Goal: Feedback & Contribution: Submit feedback/report problem

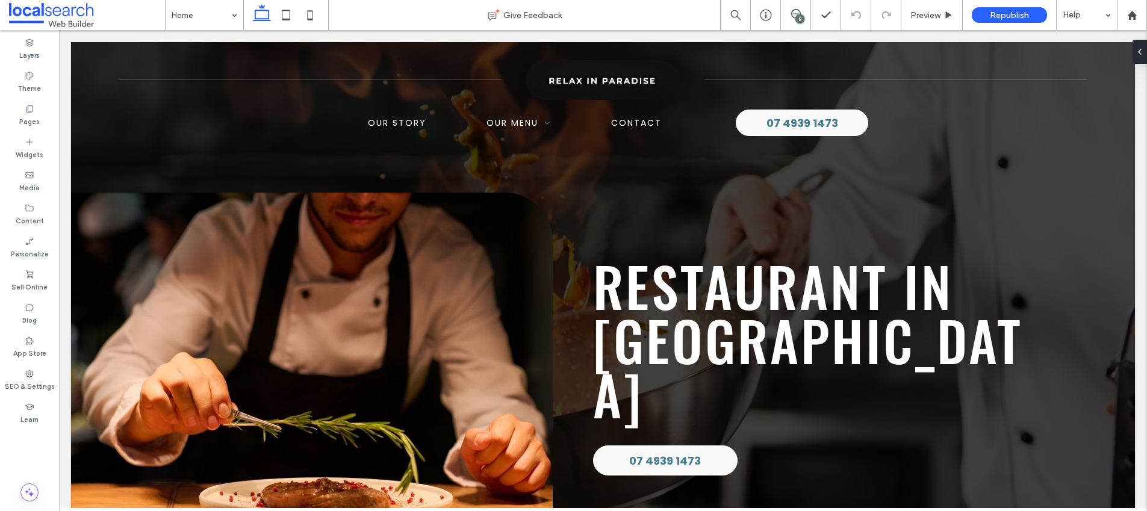
click at [801, 18] on div "8" at bounding box center [800, 18] width 9 height 9
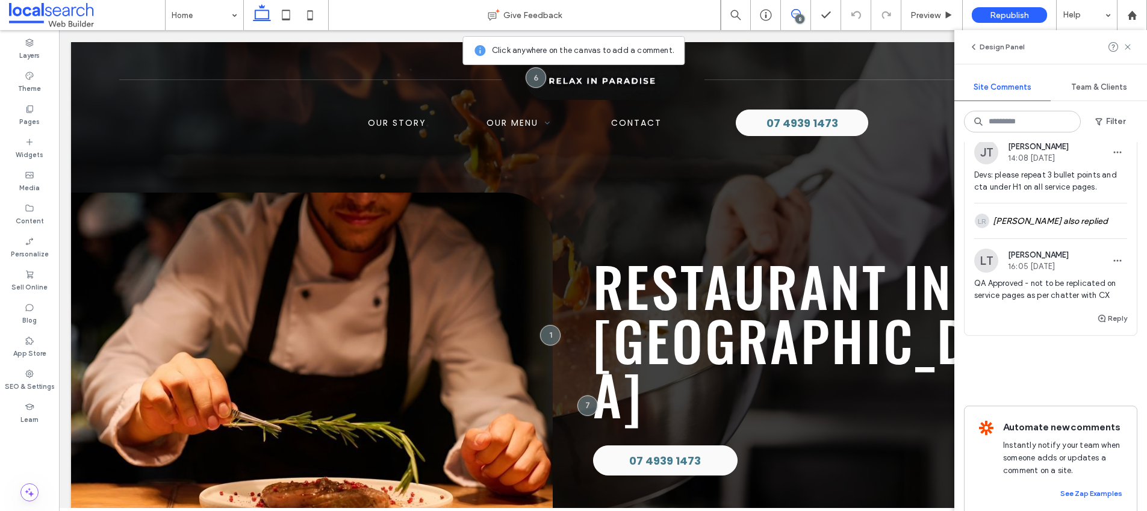
scroll to position [1937, 0]
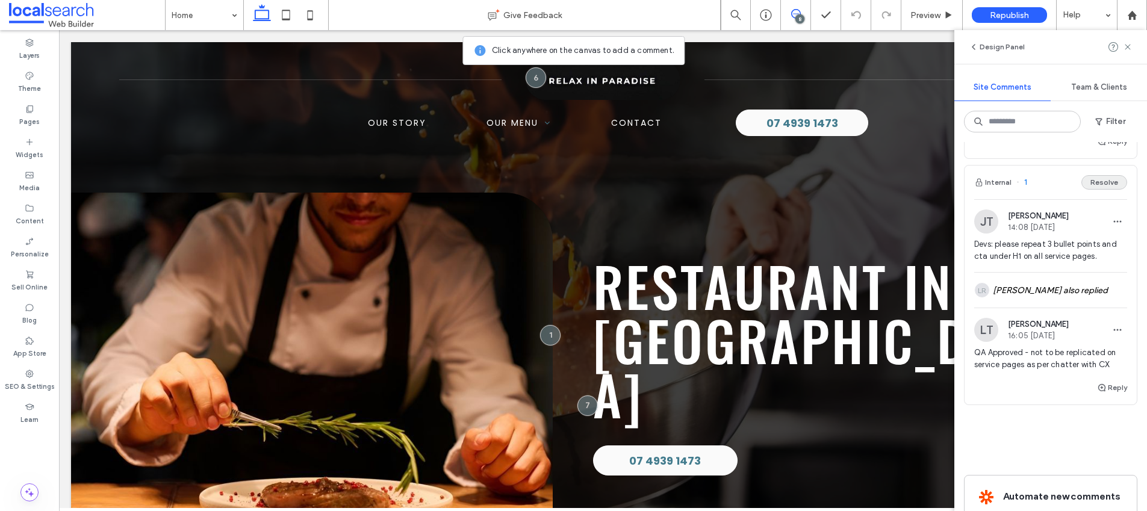
click at [1100, 190] on button "Resolve" at bounding box center [1105, 182] width 46 height 14
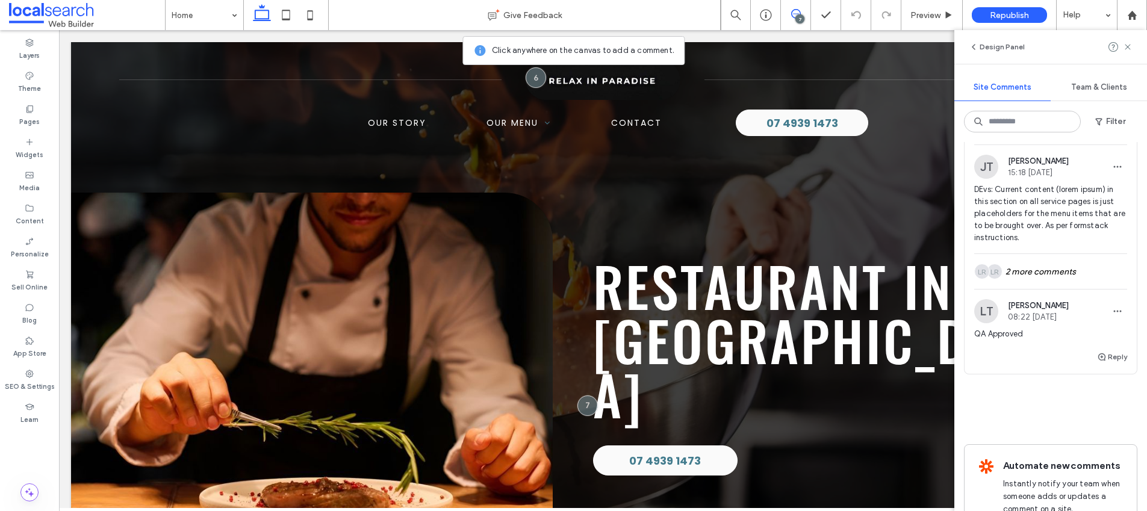
scroll to position [1719, 0]
click at [1071, 291] on div "LR LR 2 more comments" at bounding box center [1051, 273] width 153 height 35
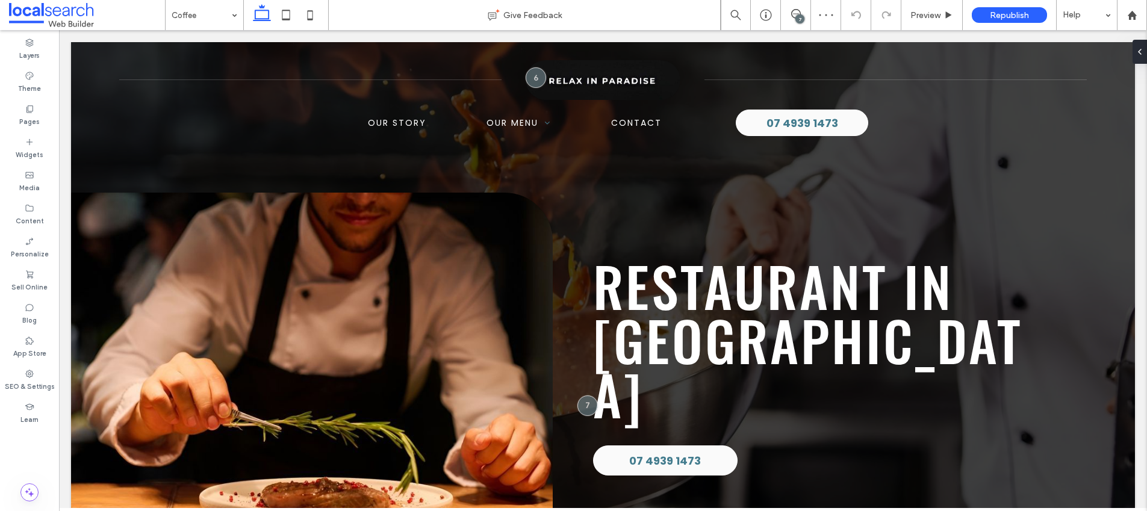
drag, startPoint x: 791, startPoint y: 13, endPoint x: 785, endPoint y: 27, distance: 14.3
click at [791, 13] on use at bounding box center [796, 14] width 10 height 10
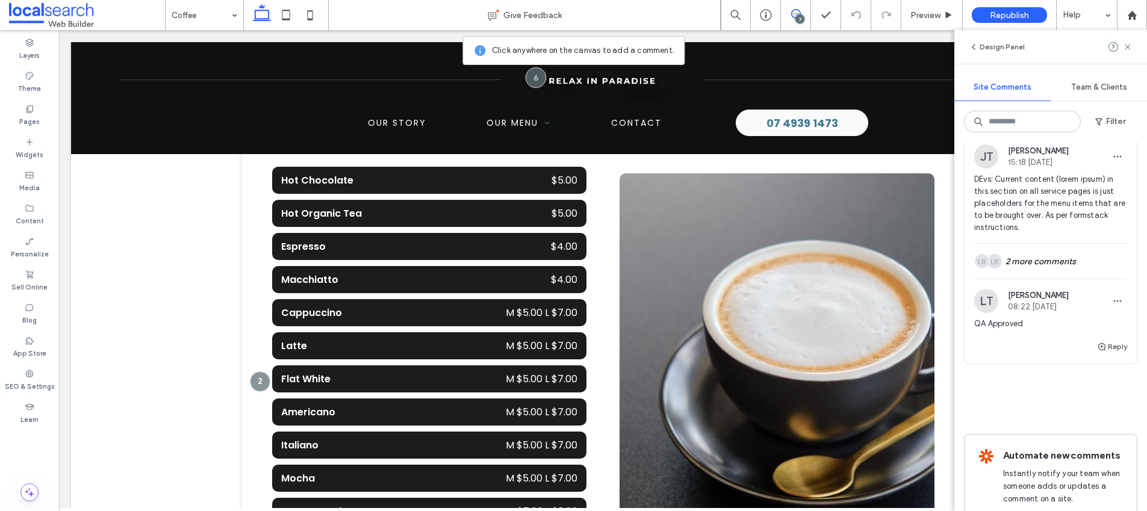
scroll to position [1580, 0]
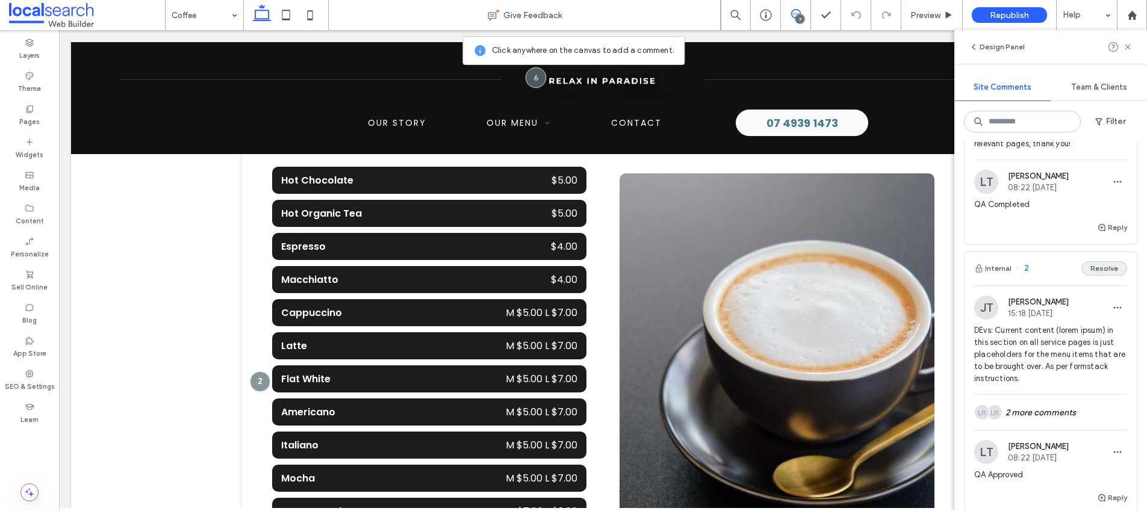
click at [1102, 276] on button "Resolve" at bounding box center [1105, 268] width 46 height 14
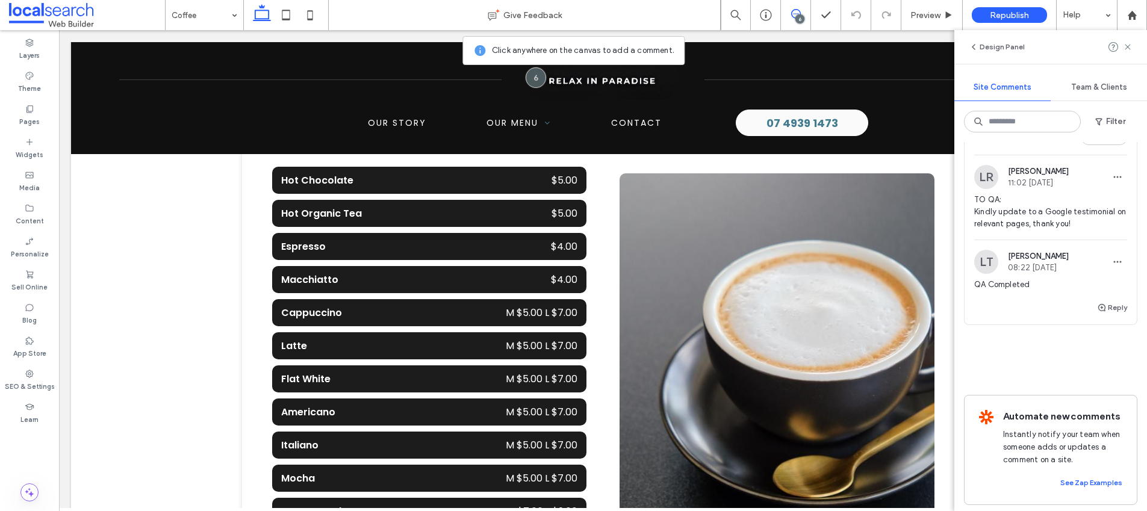
scroll to position [1463, 0]
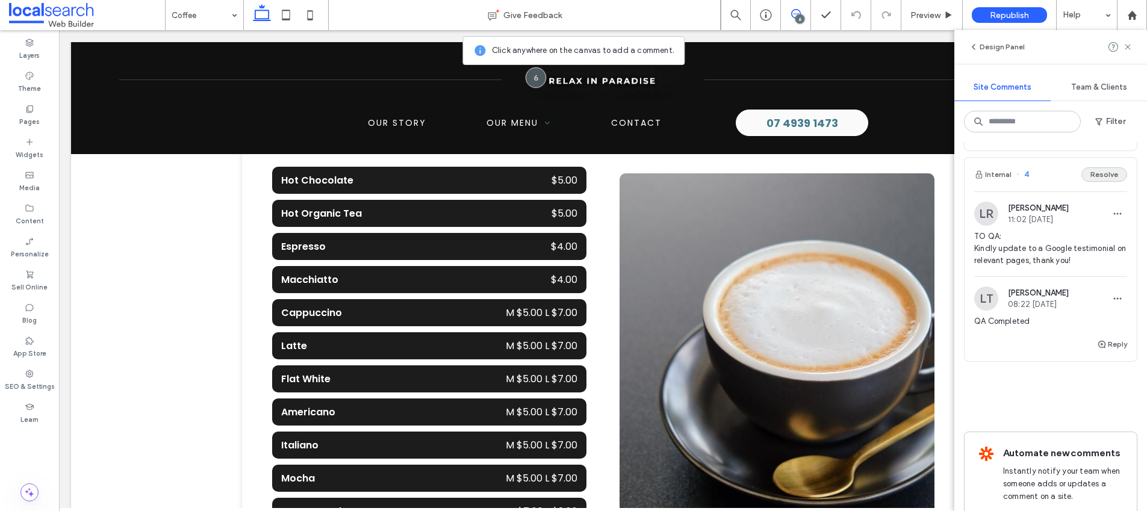
click at [1105, 182] on button "Resolve" at bounding box center [1105, 174] width 46 height 14
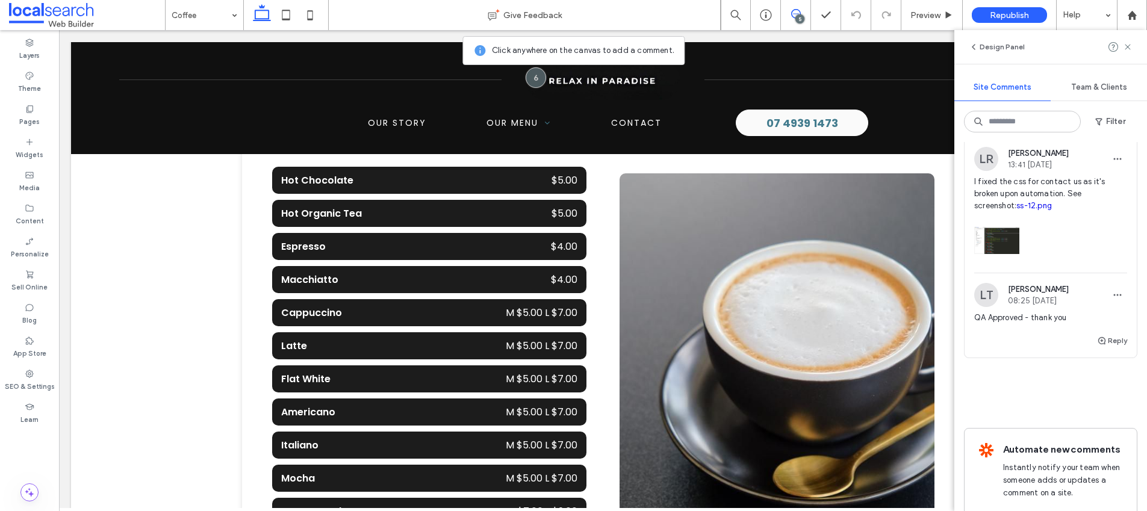
scroll to position [1238, 0]
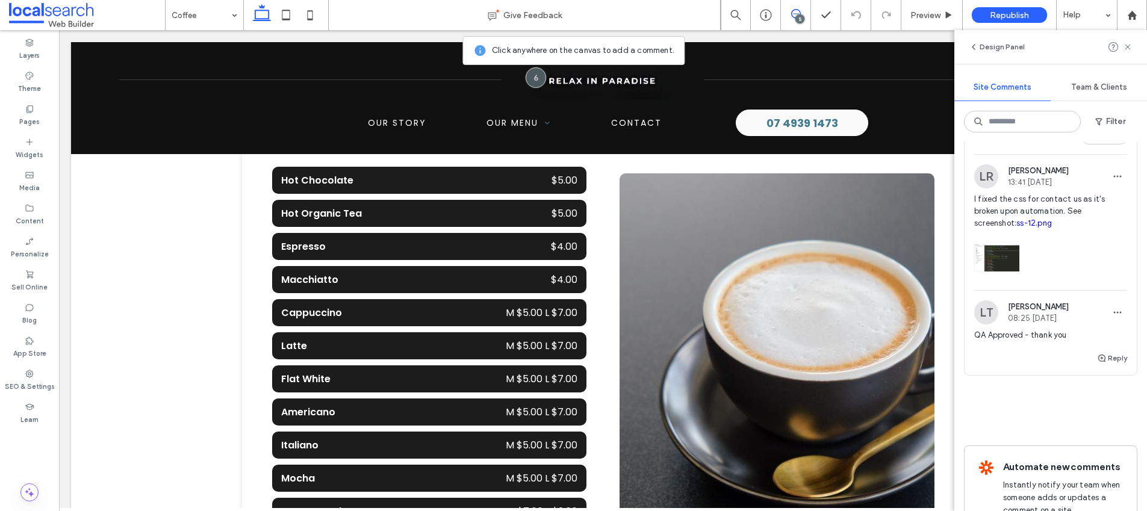
click at [1103, 151] on div "Internal 5 Resolve" at bounding box center [1051, 137] width 172 height 34
click at [1110, 161] on div at bounding box center [573, 255] width 1147 height 511
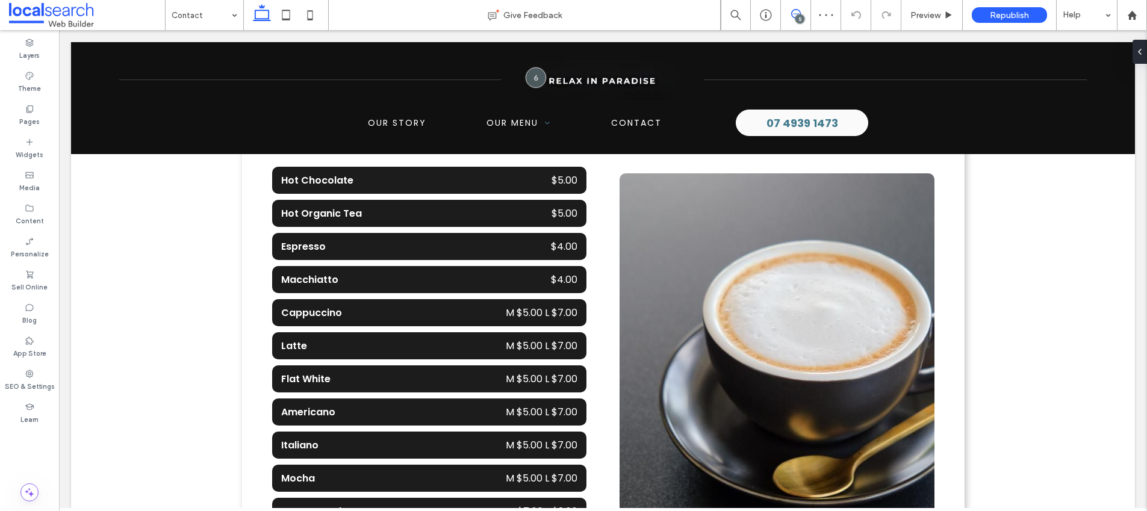
click at [786, 14] on span at bounding box center [796, 14] width 30 height 10
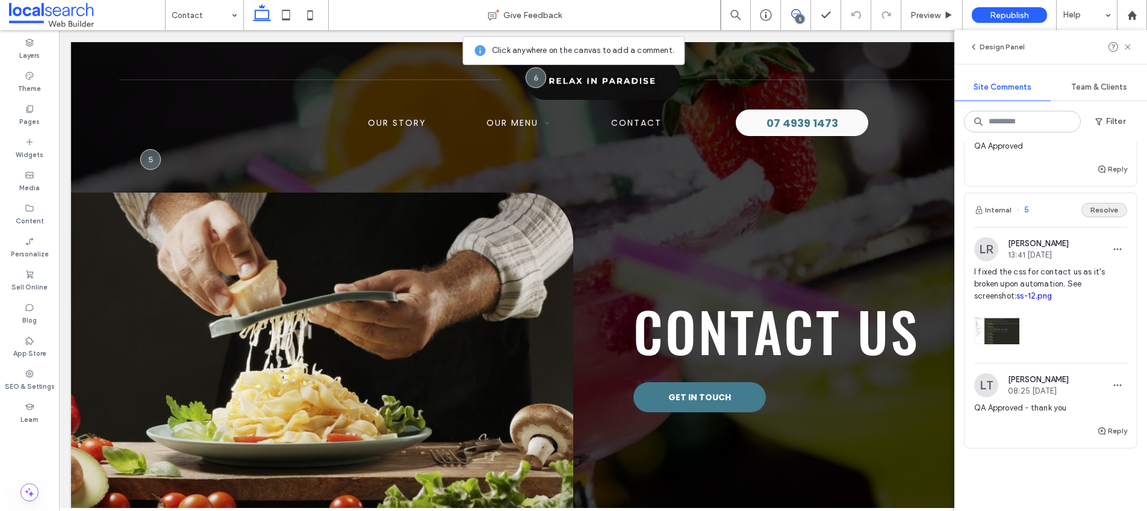
click at [1106, 217] on button "Resolve" at bounding box center [1105, 210] width 46 height 14
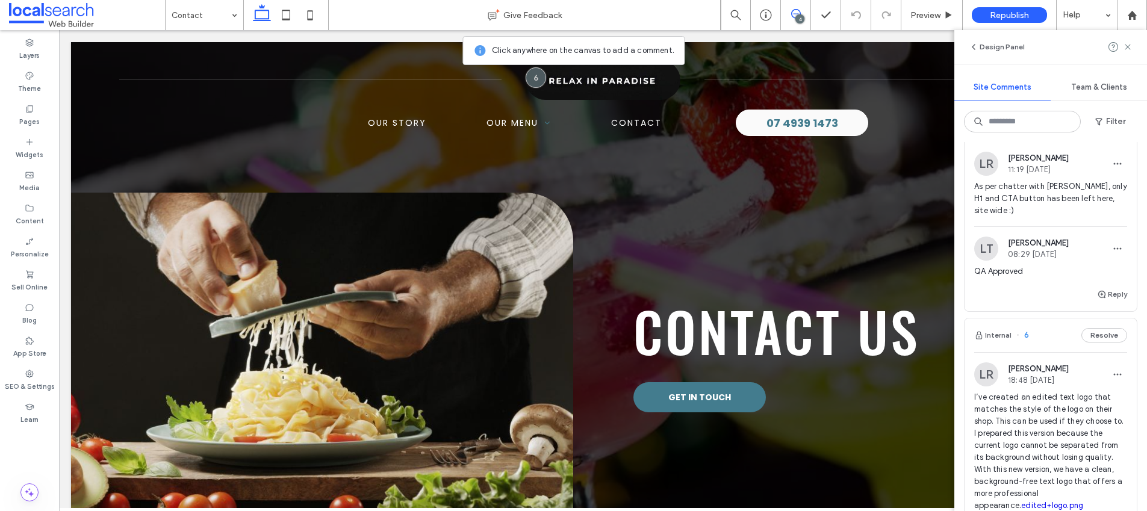
scroll to position [688, 0]
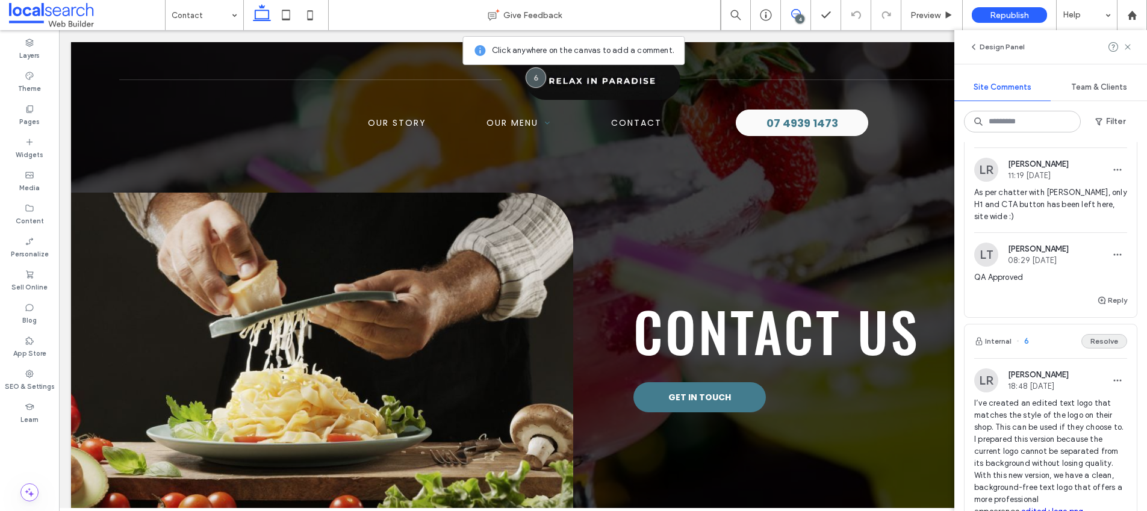
click at [1109, 346] on button "Resolve" at bounding box center [1105, 341] width 46 height 14
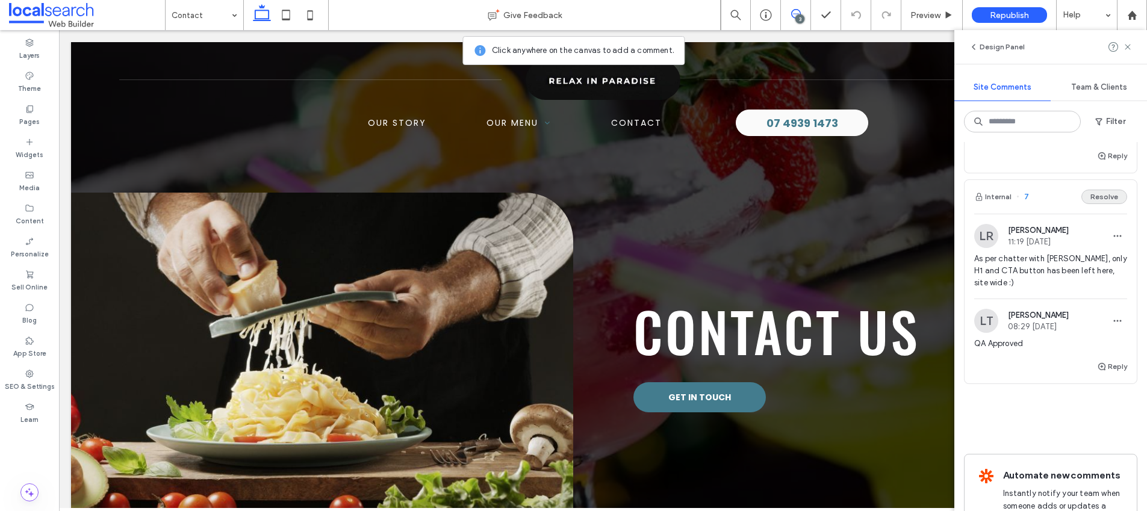
click at [1097, 202] on button "Resolve" at bounding box center [1105, 197] width 46 height 14
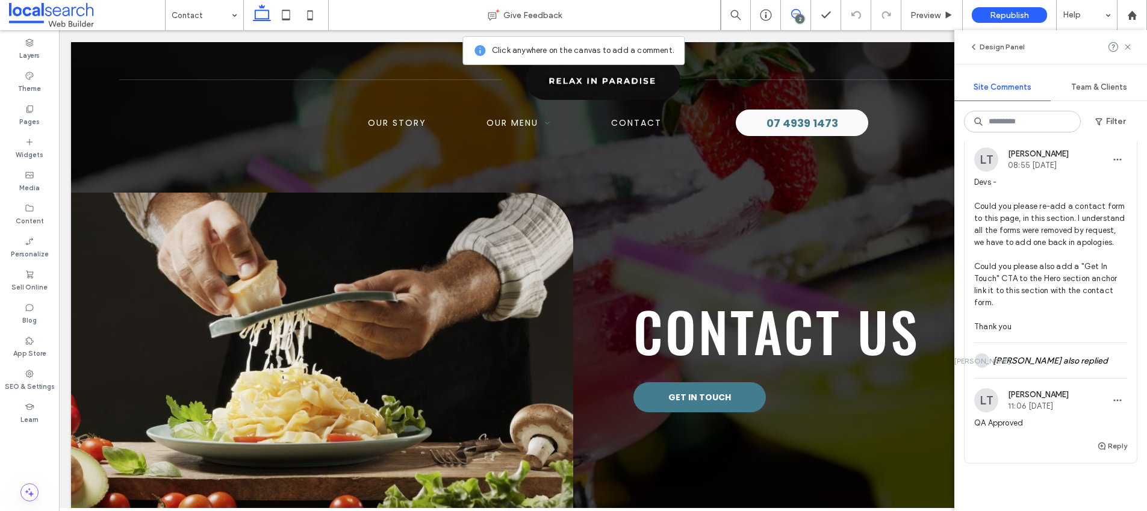
scroll to position [331, 0]
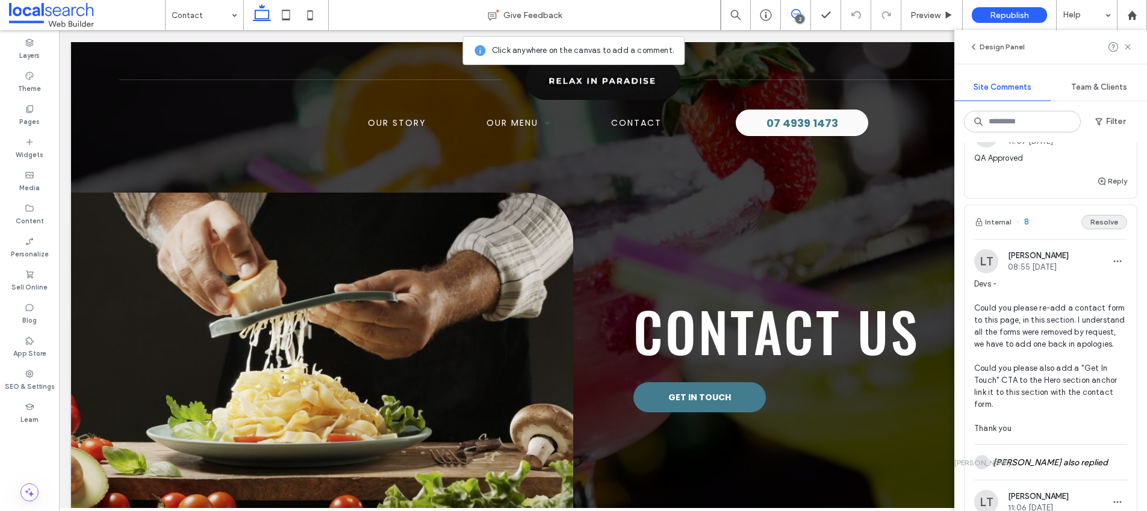
click at [1097, 224] on button "Resolve" at bounding box center [1105, 222] width 46 height 14
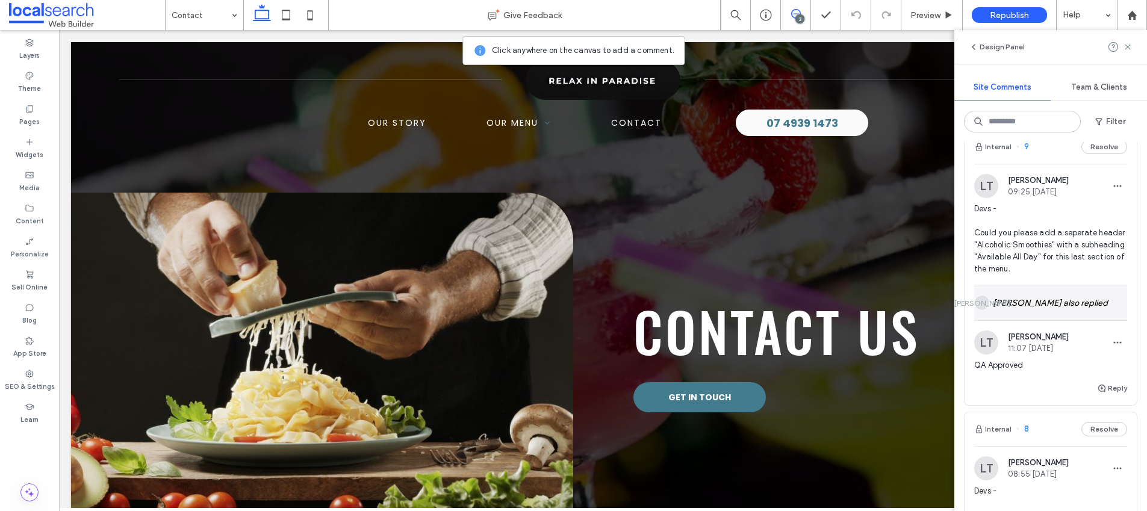
scroll to position [16, 0]
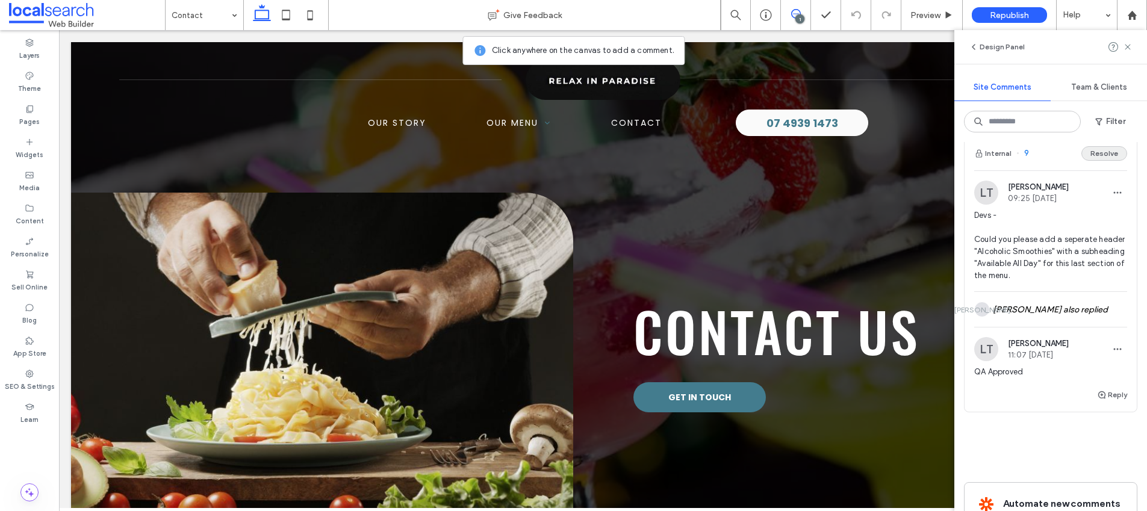
click at [1101, 159] on button "Resolve" at bounding box center [1105, 153] width 46 height 14
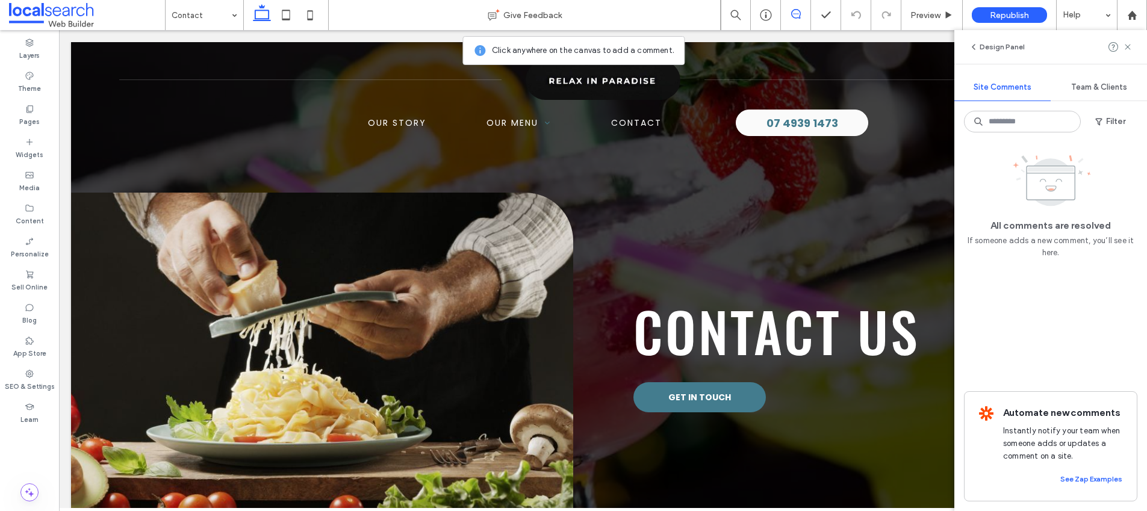
scroll to position [0, 0]
click at [1126, 50] on icon at bounding box center [1128, 47] width 10 height 10
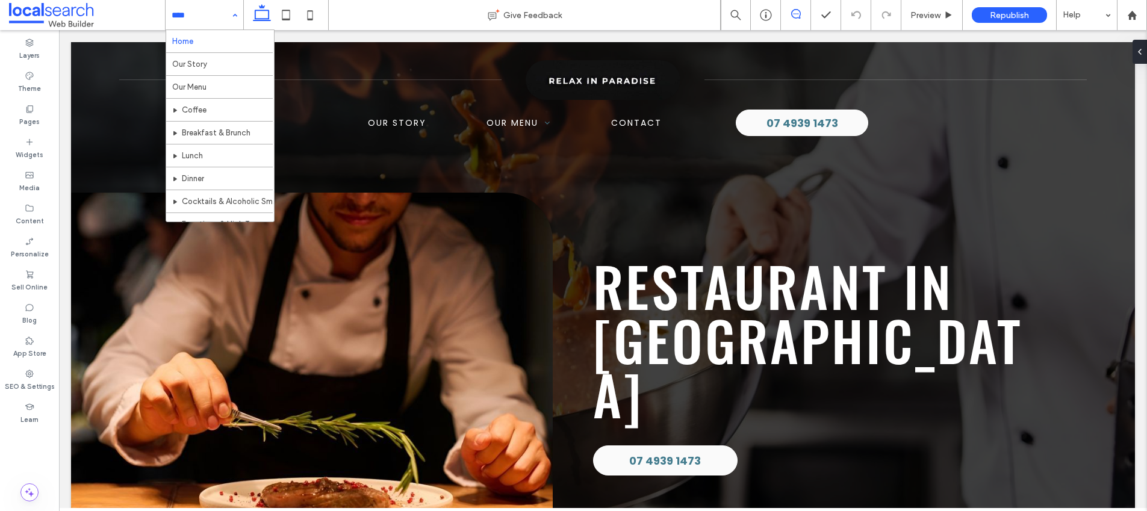
click at [801, 12] on span at bounding box center [796, 14] width 30 height 10
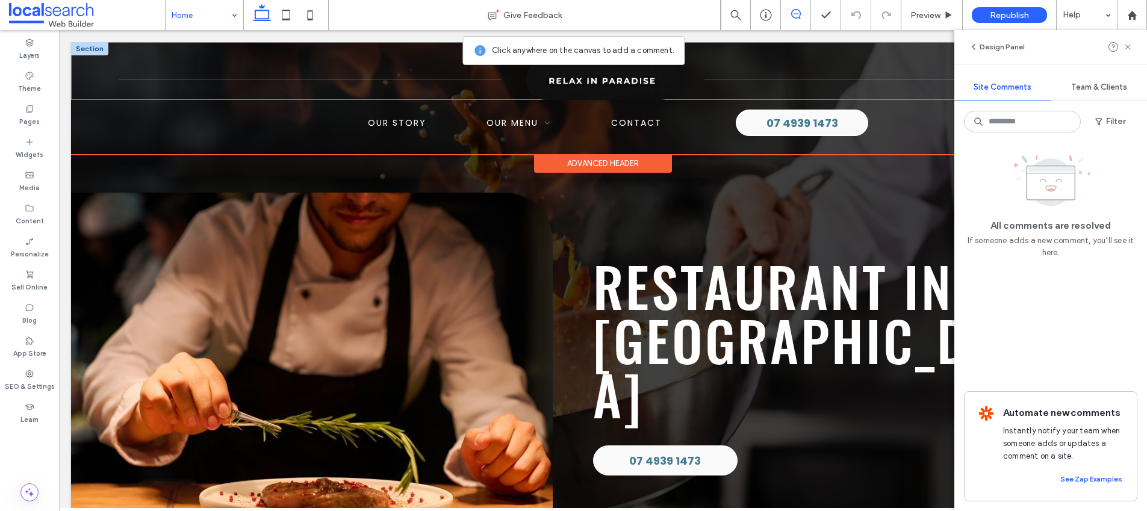
click at [137, 58] on div "Menu Icon Phone Icon" at bounding box center [603, 71] width 1064 height 58
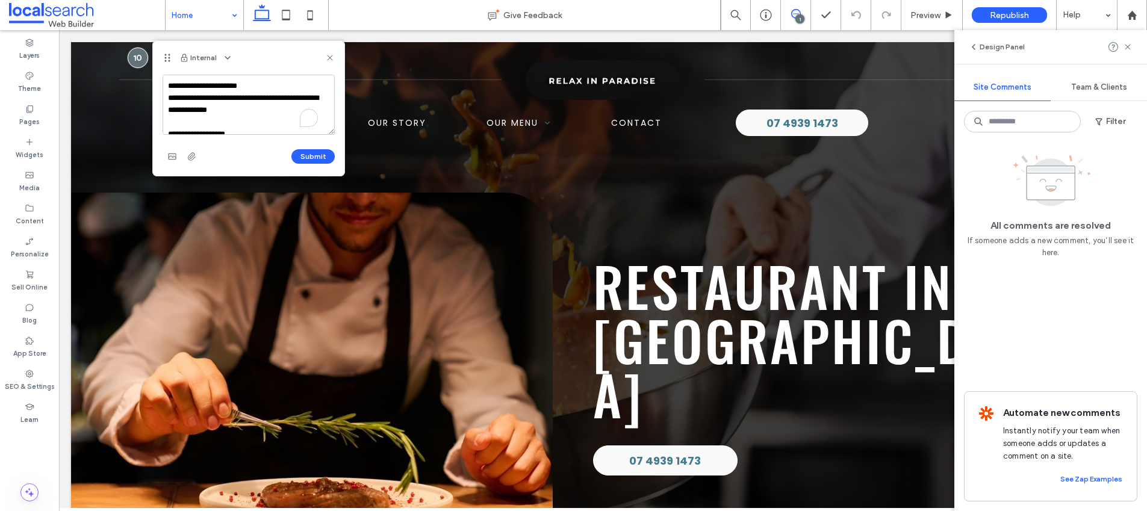
scroll to position [185, 0]
type textarea "**********"
click at [312, 154] on button "Submit" at bounding box center [313, 156] width 43 height 14
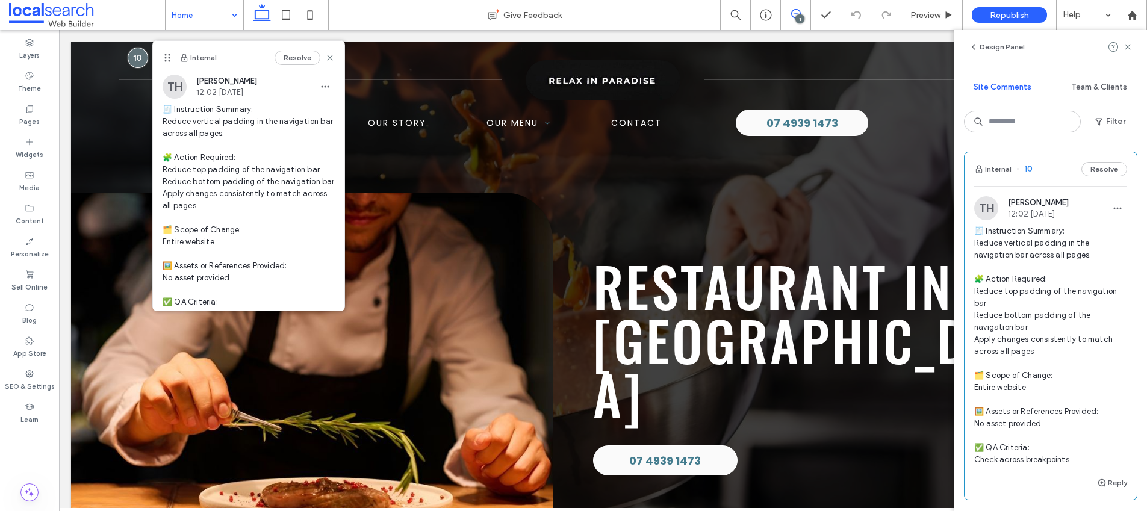
scroll to position [0, 0]
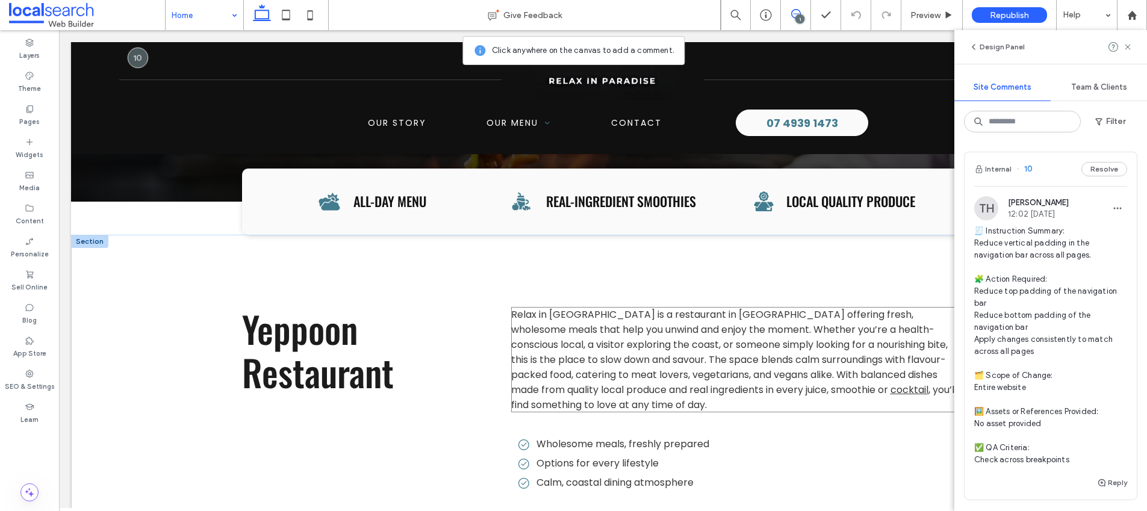
scroll to position [442, 0]
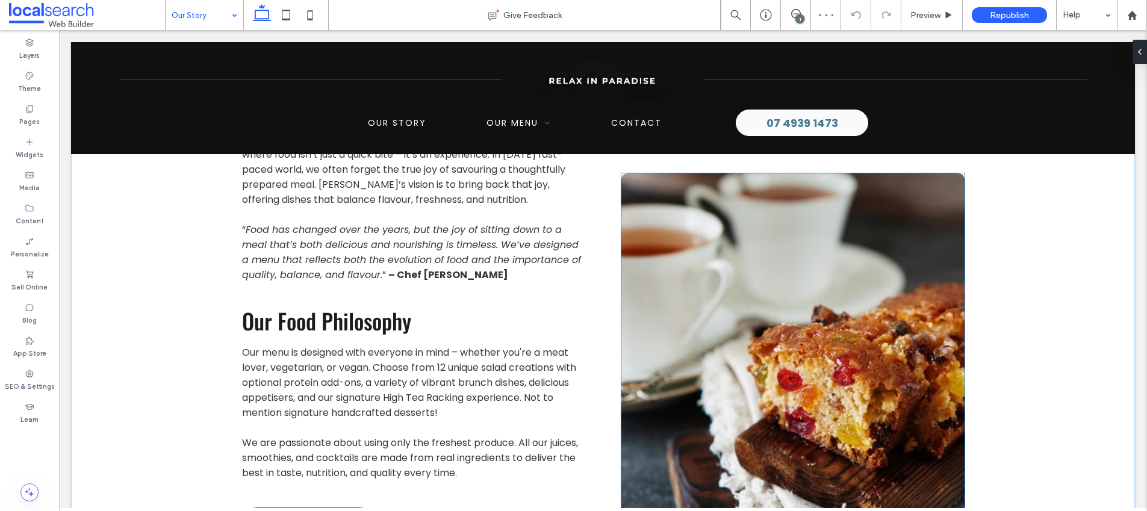
scroll to position [890, 0]
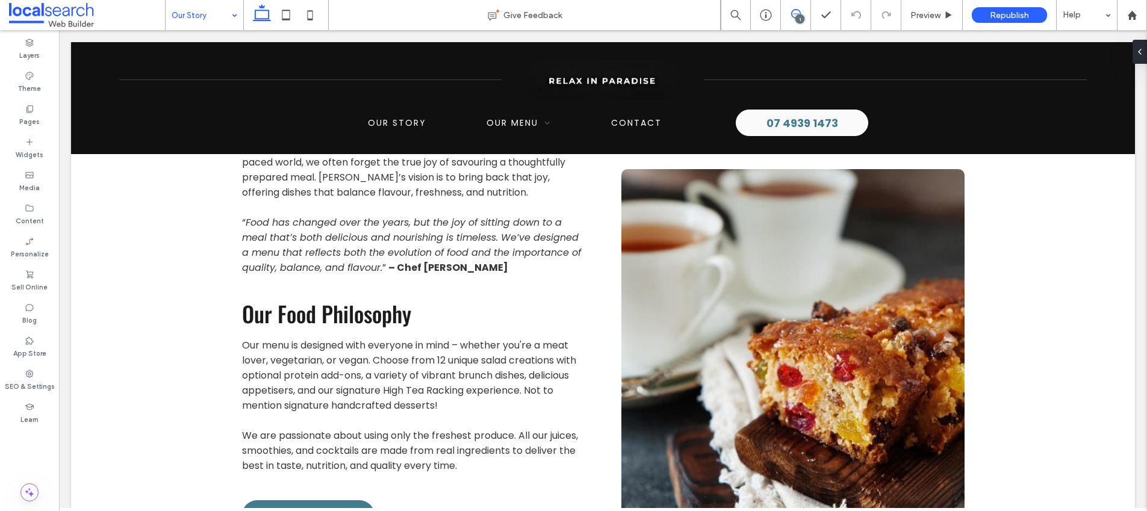
drag, startPoint x: 791, startPoint y: 9, endPoint x: 563, endPoint y: 120, distance: 254.0
click at [791, 9] on icon at bounding box center [796, 14] width 10 height 10
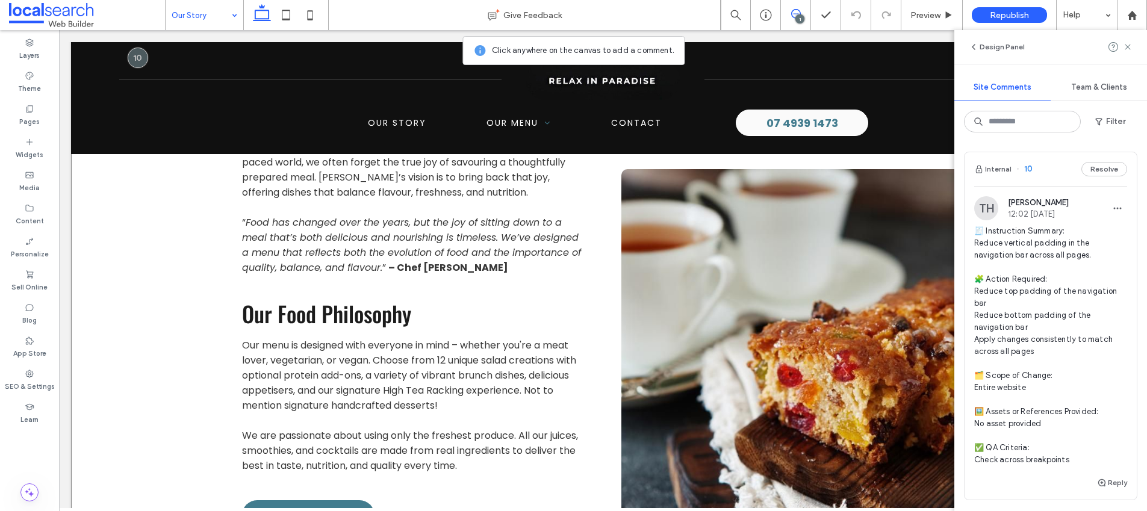
click at [217, 326] on div "All about Our Story Welcome to Relax in Paradise, your coastal haven for health…" at bounding box center [603, 91] width 1064 height 1023
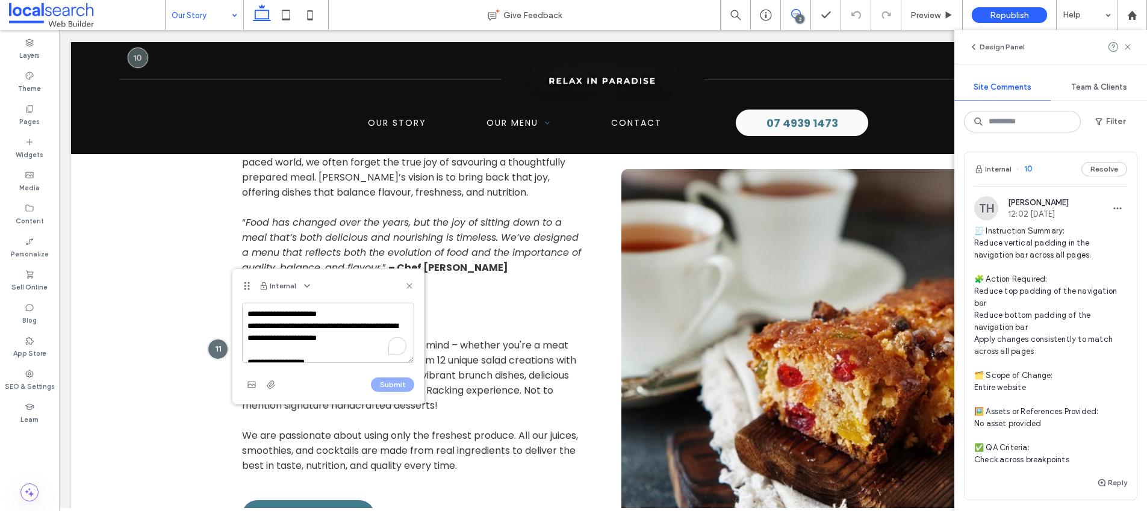
scroll to position [197, 0]
type textarea "**********"
click at [389, 385] on button "Submit" at bounding box center [392, 385] width 43 height 14
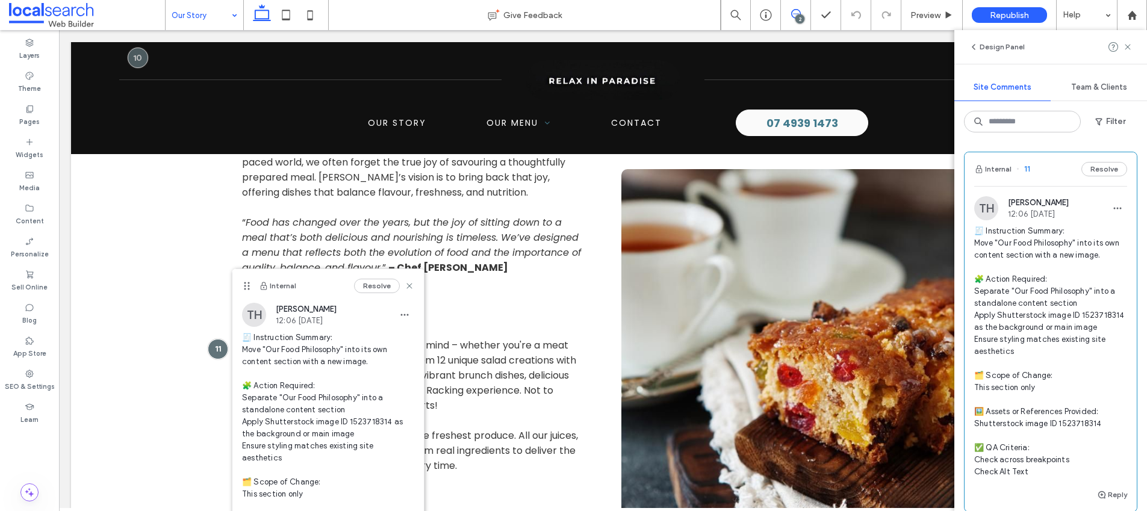
scroll to position [0, 0]
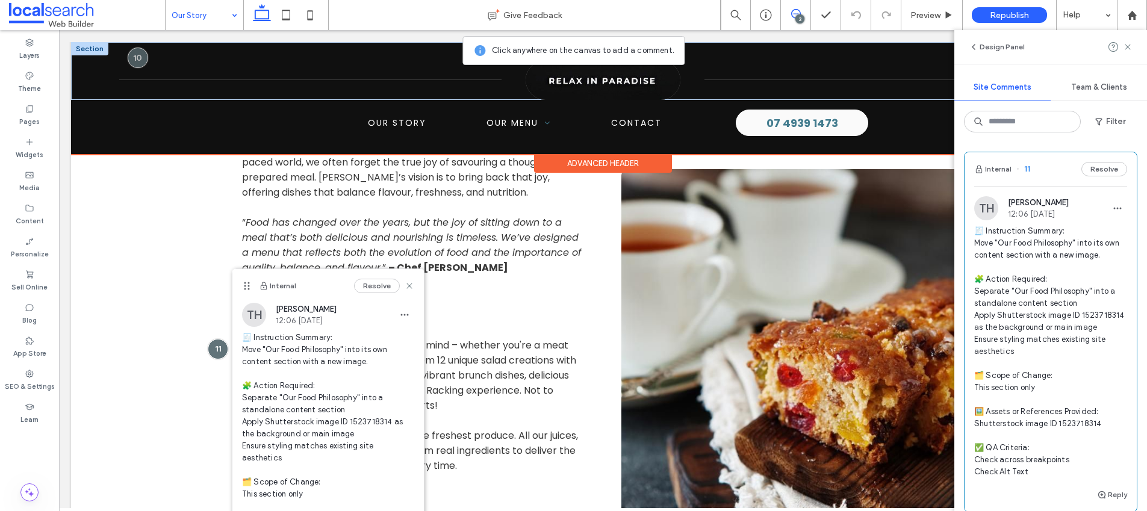
click at [540, 82] on img at bounding box center [603, 80] width 155 height 40
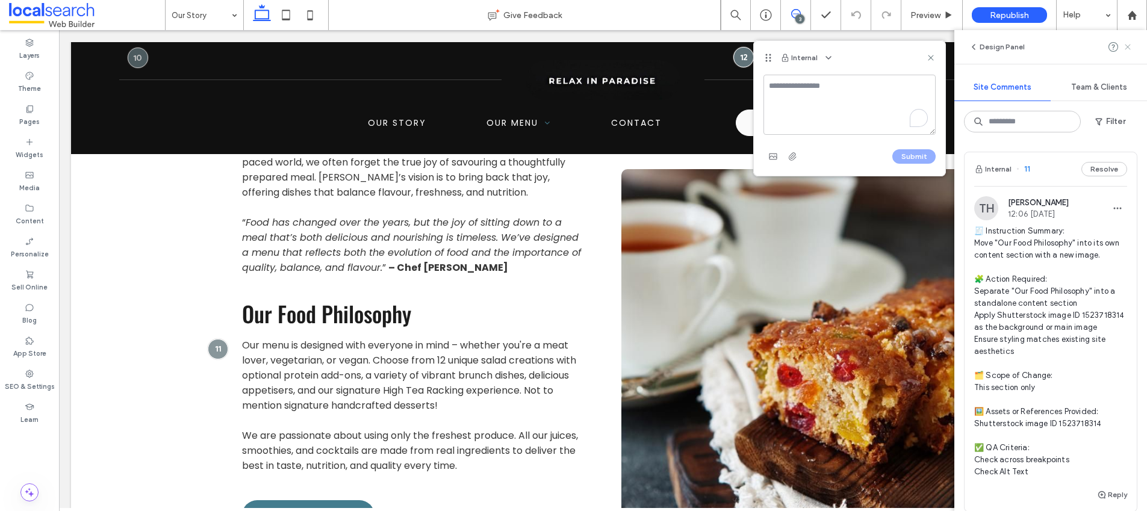
click at [1131, 48] on icon at bounding box center [1128, 47] width 10 height 10
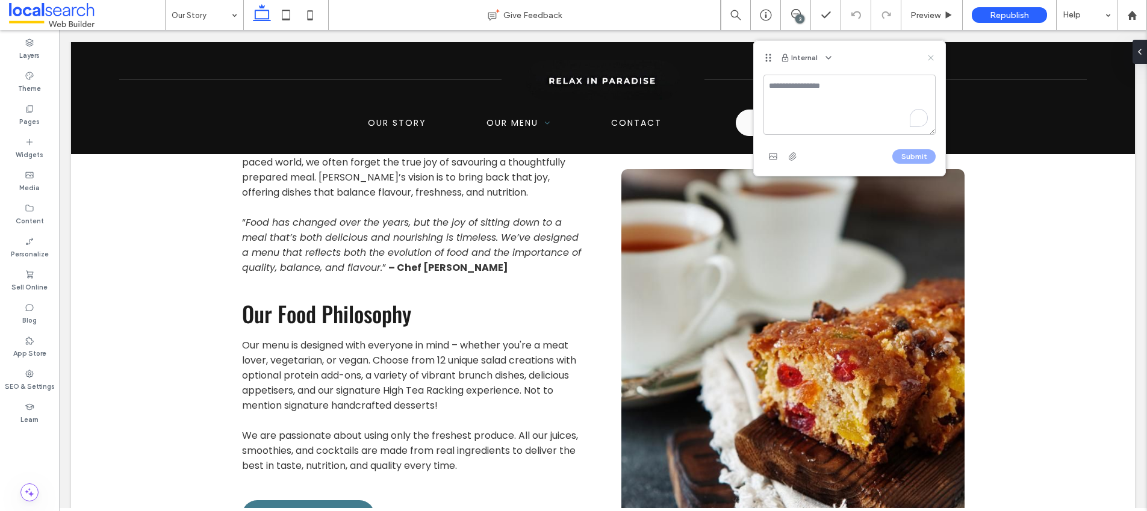
click at [926, 53] on icon at bounding box center [931, 58] width 10 height 10
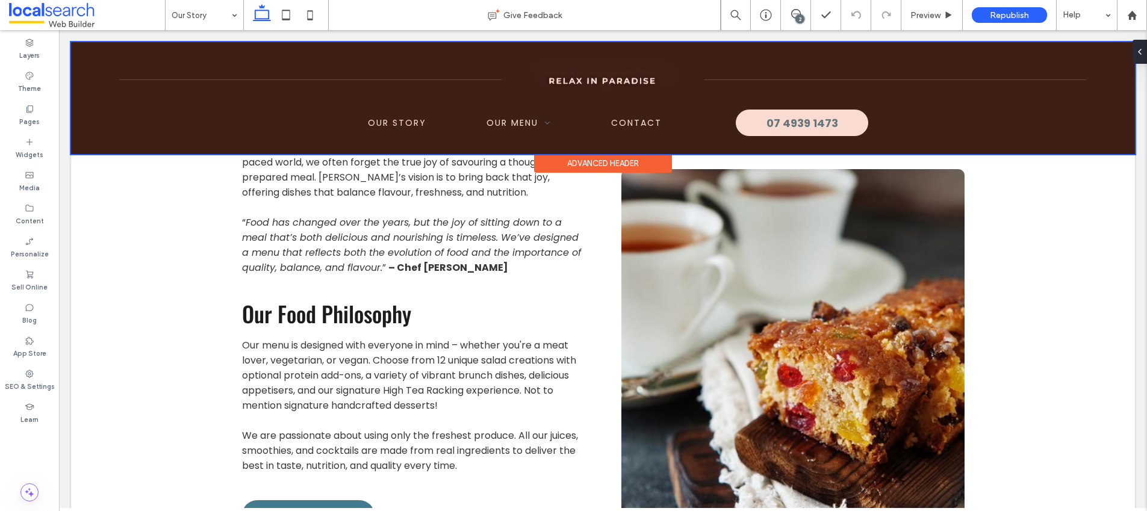
drag, startPoint x: 614, startPoint y: 77, endPoint x: 611, endPoint y: 72, distance: 6.2
click at [614, 77] on div at bounding box center [603, 98] width 1064 height 112
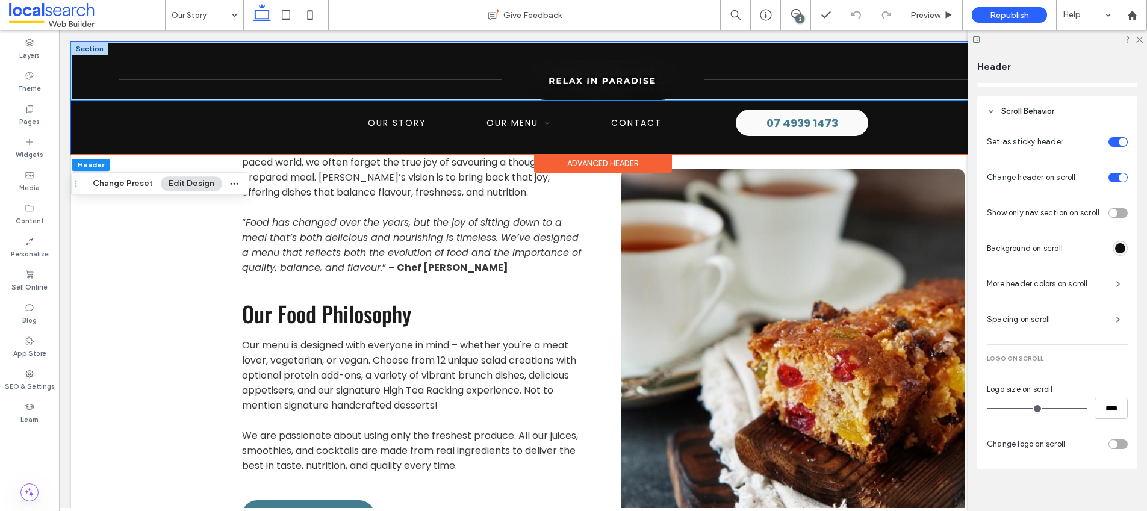
scroll to position [558, 0]
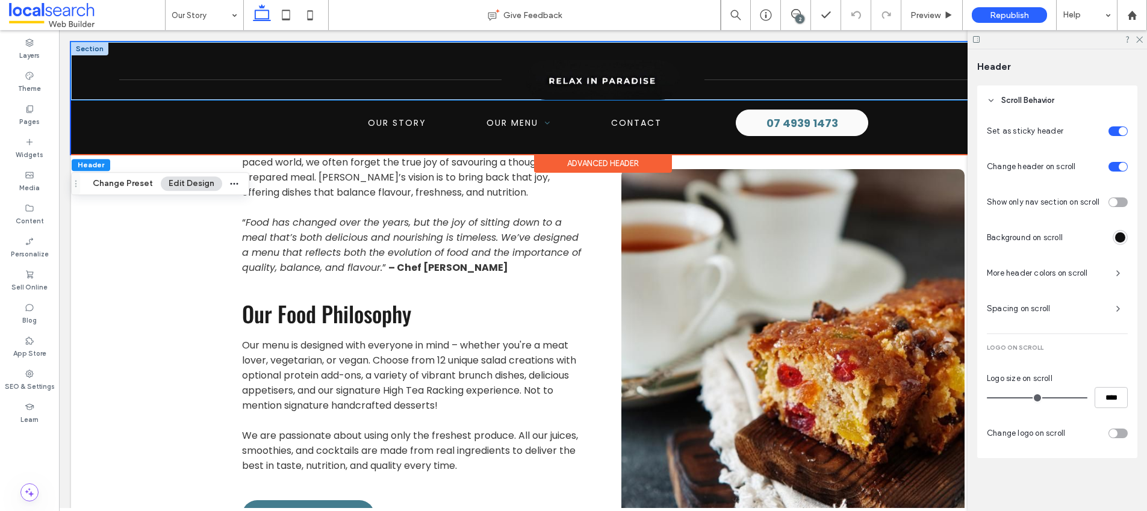
click at [657, 80] on img at bounding box center [603, 80] width 155 height 40
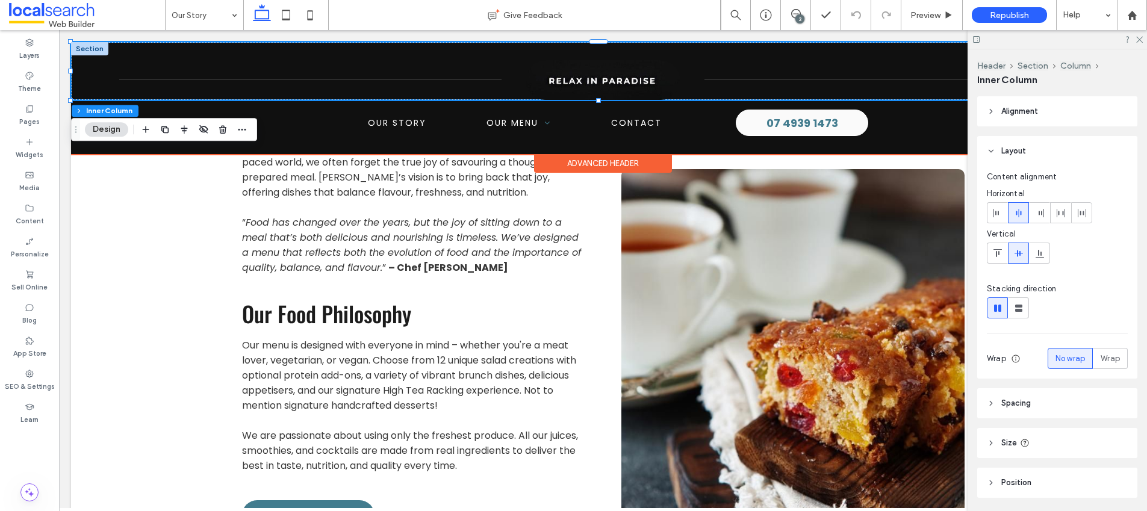
click at [646, 81] on img at bounding box center [603, 80] width 155 height 40
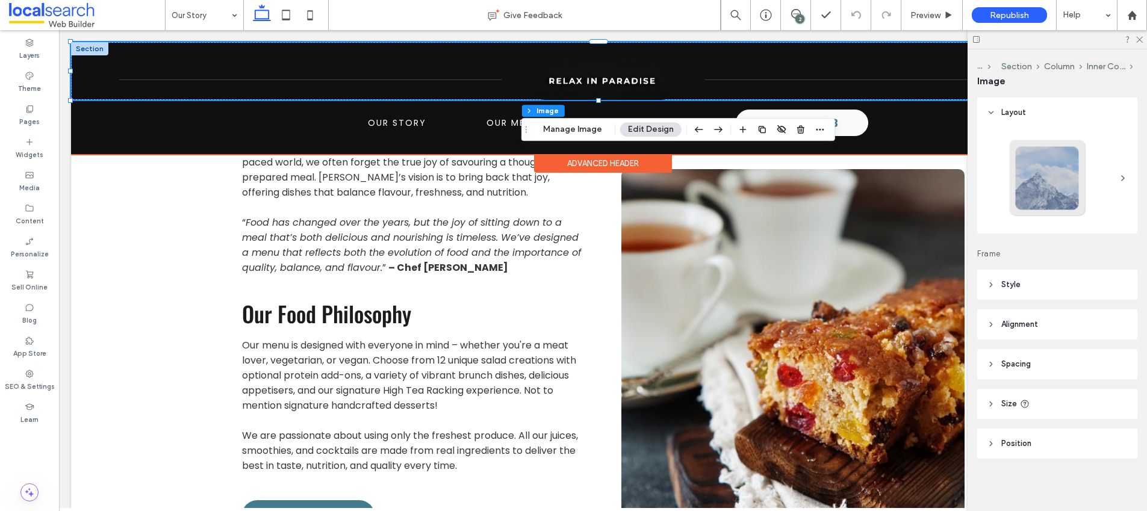
type input "**"
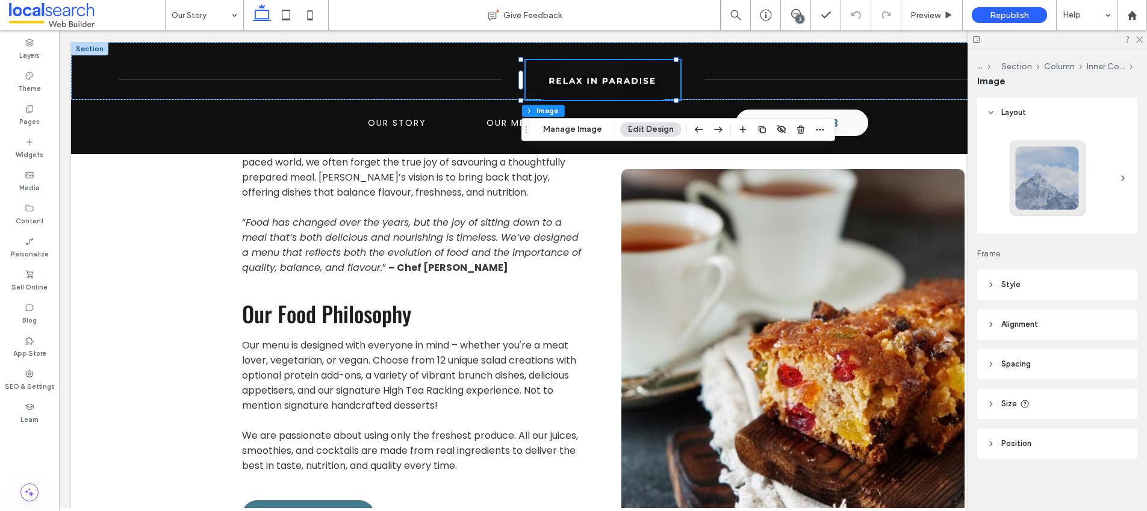
click at [1025, 290] on header "Style" at bounding box center [1058, 285] width 160 height 30
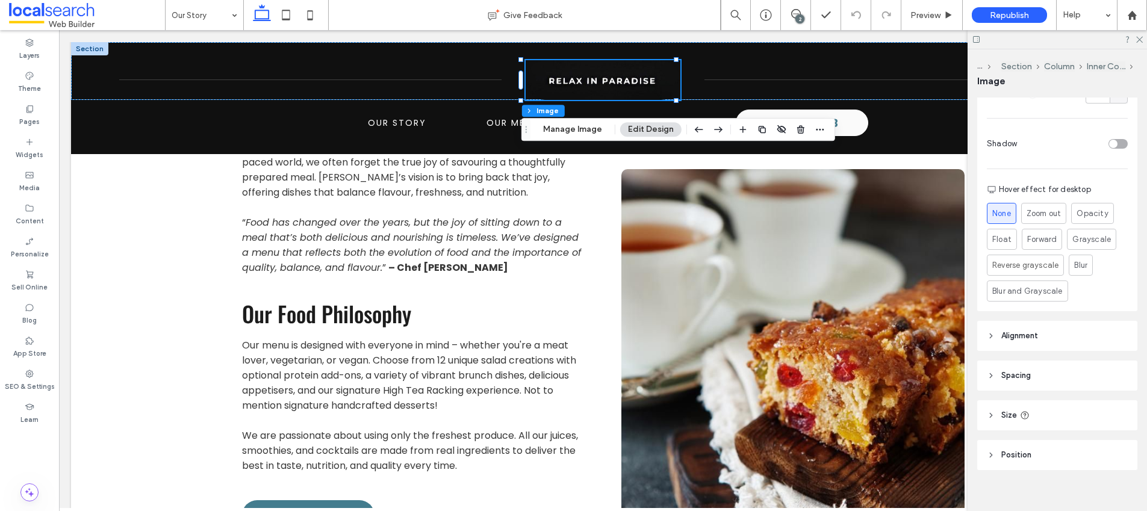
scroll to position [468, 0]
click at [1140, 42] on icon at bounding box center [1139, 39] width 8 height 8
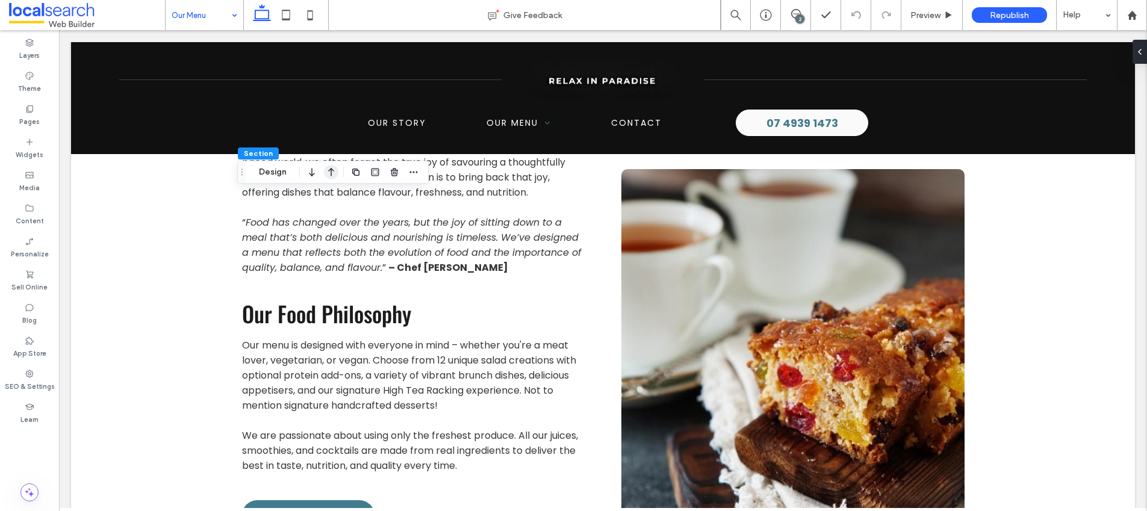
click at [325, 174] on icon "button" at bounding box center [331, 172] width 14 height 22
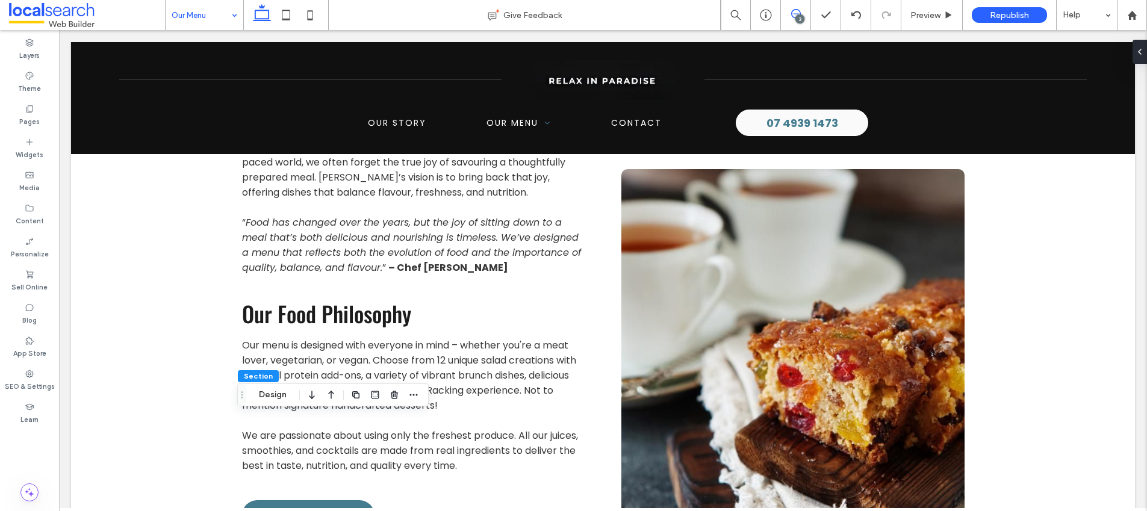
click at [789, 16] on span at bounding box center [796, 14] width 30 height 10
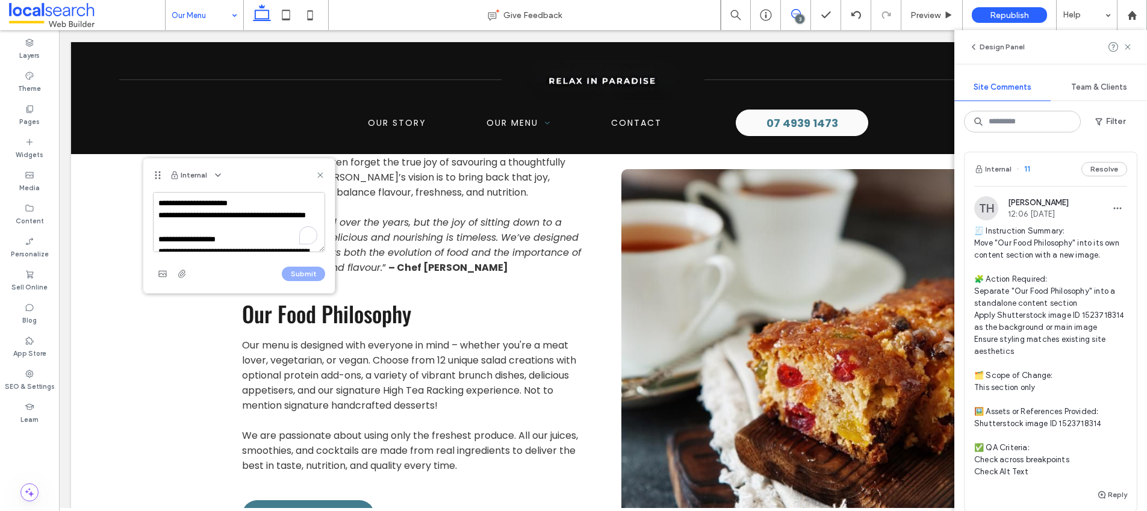
scroll to position [197, 0]
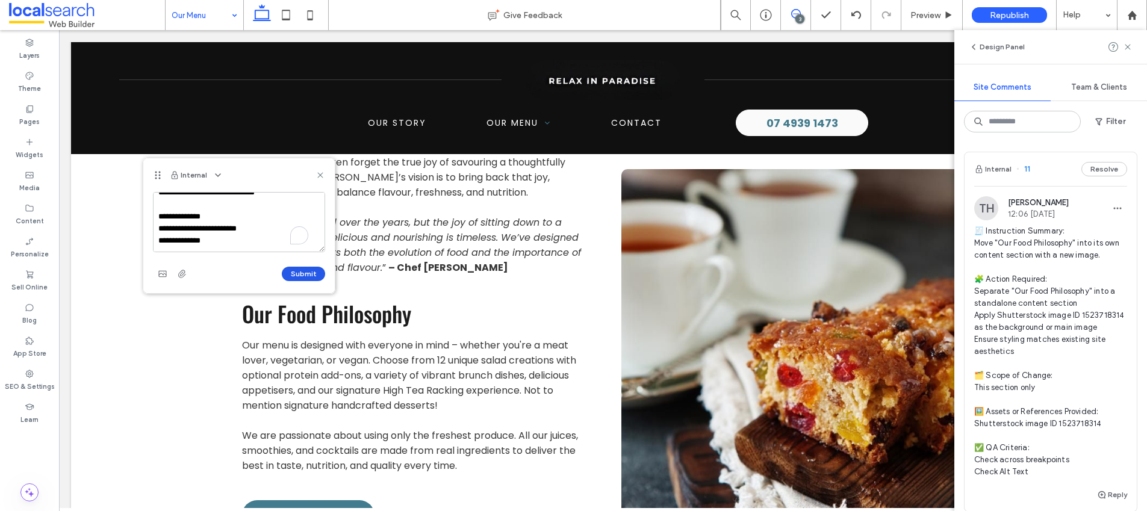
type textarea "**********"
click at [309, 276] on button "Submit" at bounding box center [303, 274] width 43 height 14
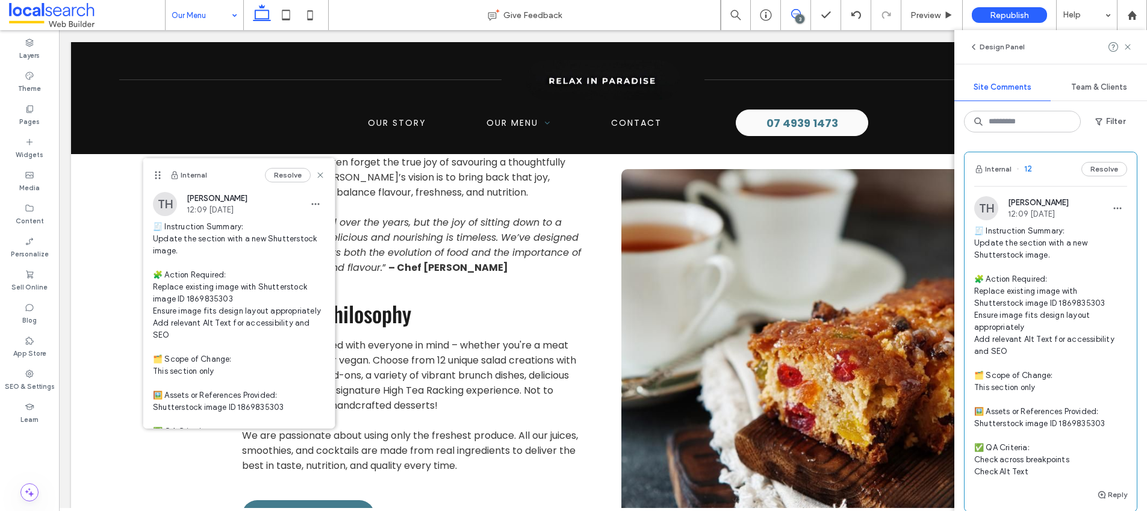
scroll to position [0, 0]
click at [1130, 43] on icon at bounding box center [1128, 47] width 10 height 10
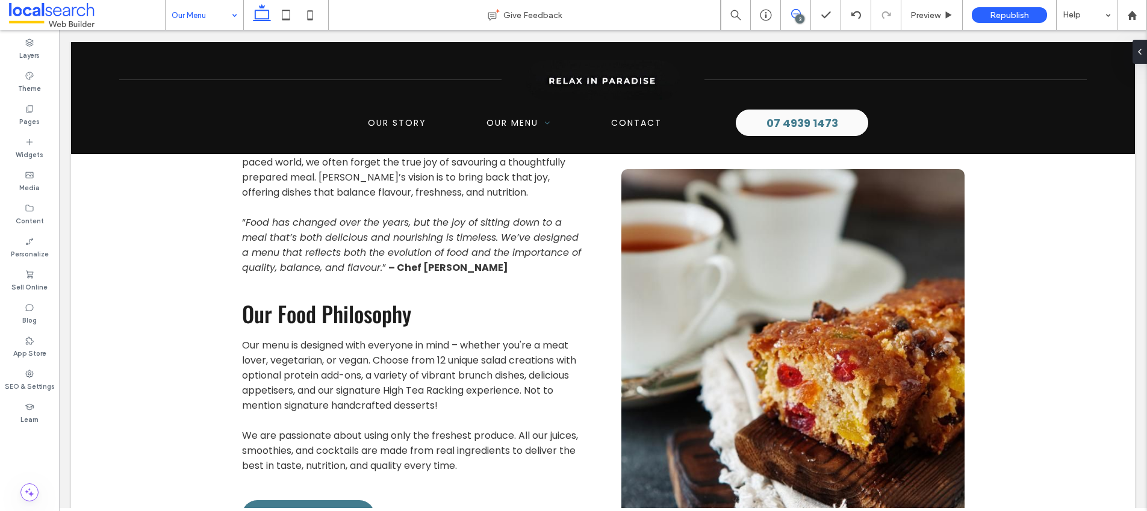
click at [791, 14] on use at bounding box center [796, 14] width 10 height 10
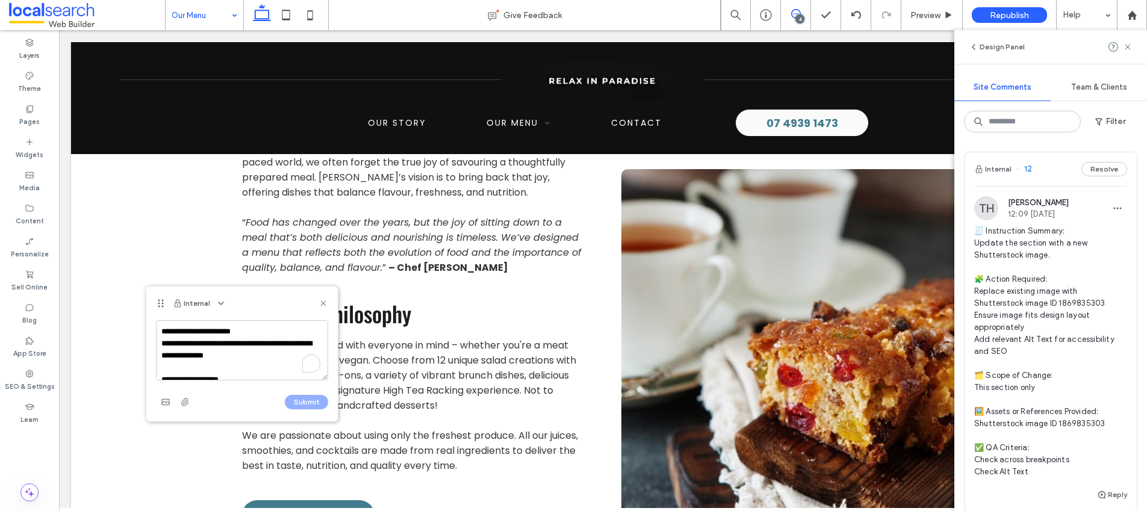
scroll to position [197, 0]
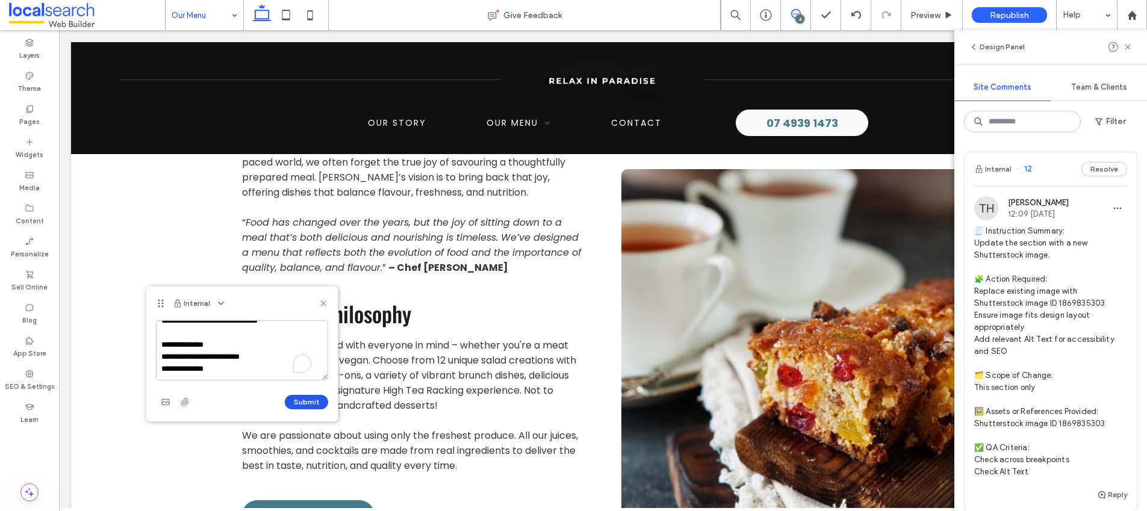
type textarea "**********"
click at [293, 404] on button "Submit" at bounding box center [306, 402] width 43 height 14
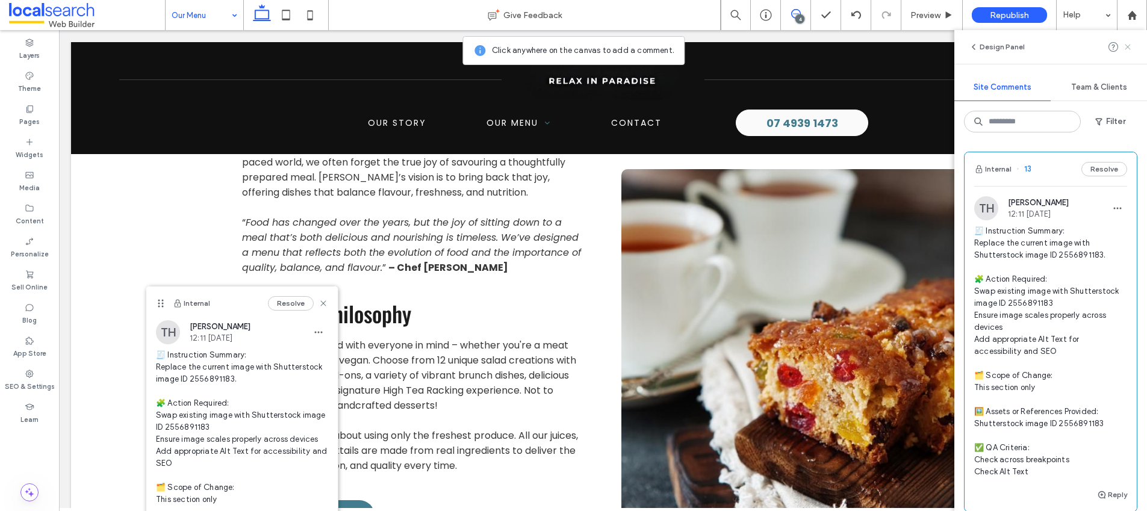
click at [1129, 46] on icon at bounding box center [1128, 47] width 10 height 10
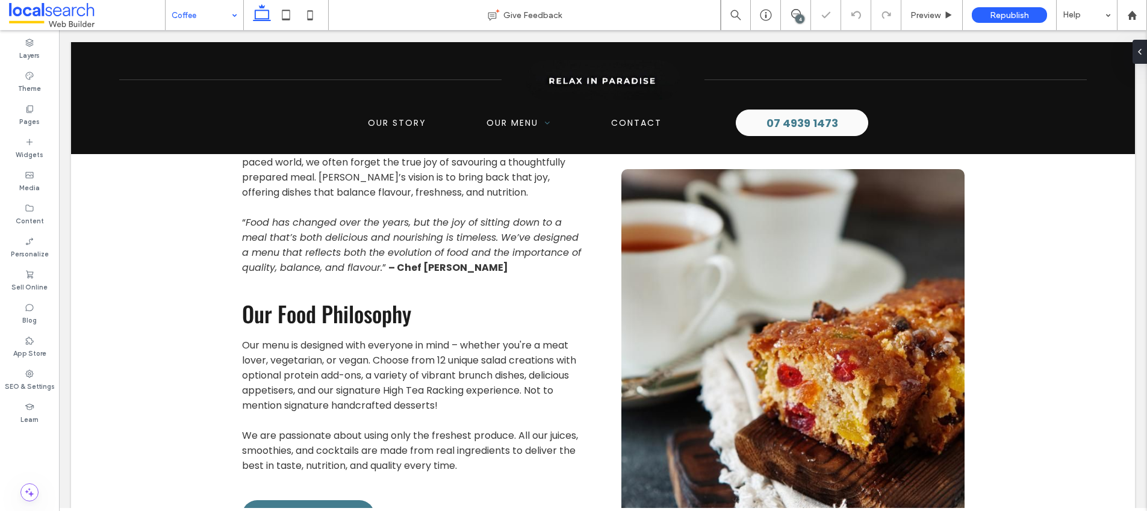
click at [799, 19] on div "4" at bounding box center [800, 18] width 9 height 9
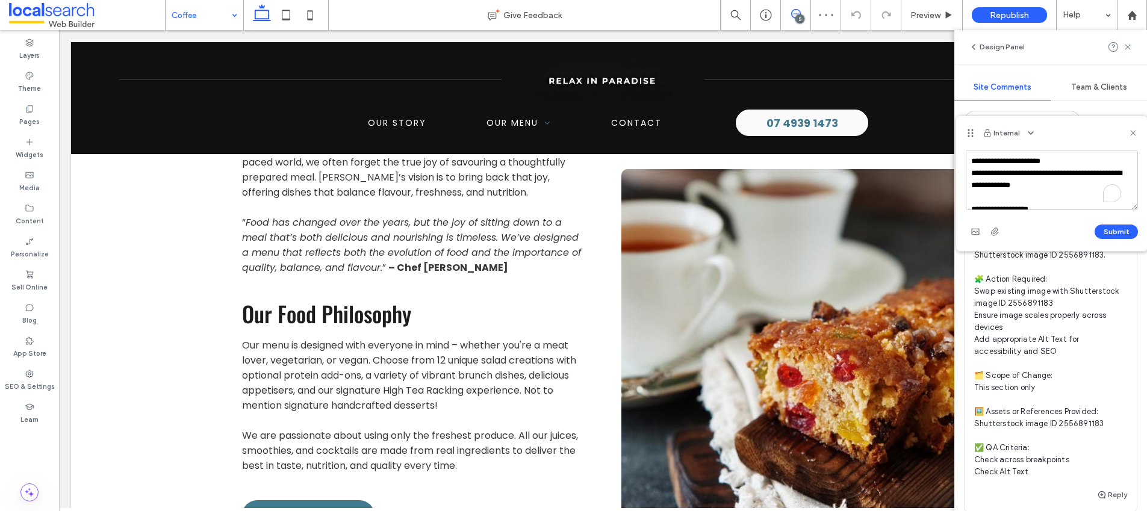
scroll to position [197, 0]
type textarea "**********"
click at [1108, 229] on button "Submit" at bounding box center [1116, 232] width 43 height 14
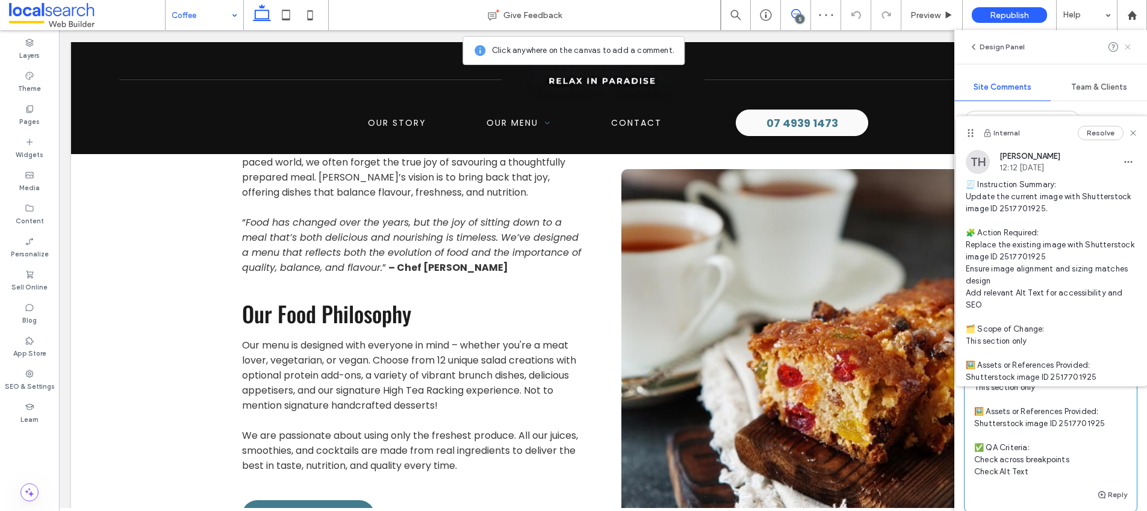
click at [1132, 47] on icon at bounding box center [1128, 47] width 10 height 10
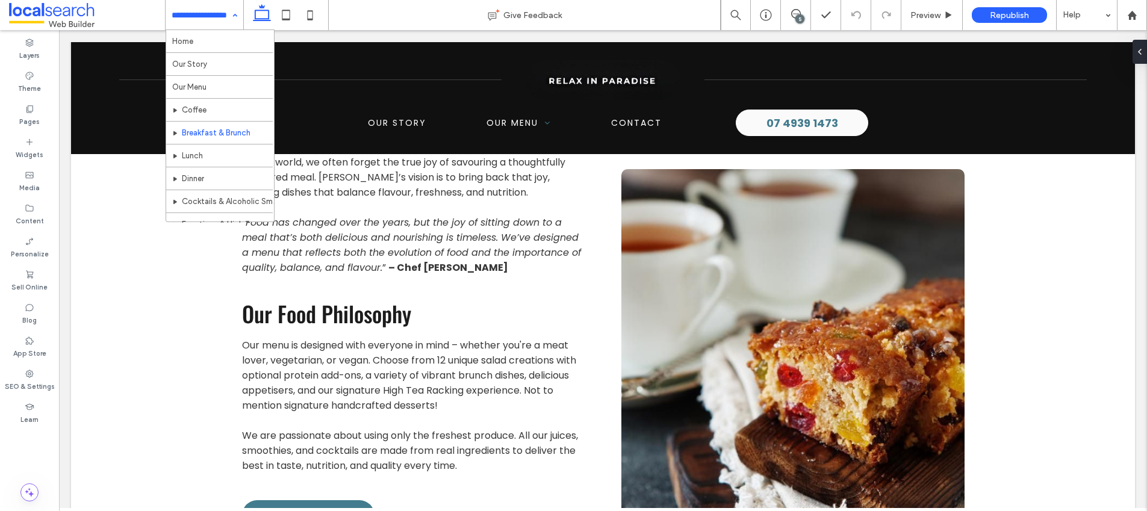
click at [797, 15] on div "5" at bounding box center [800, 18] width 9 height 9
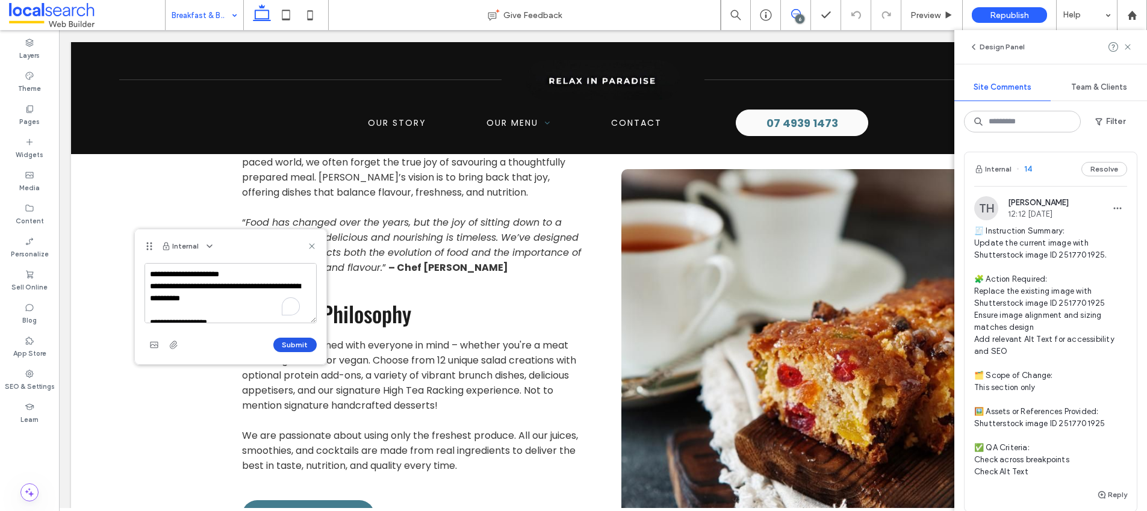
scroll to position [197, 0]
type textarea "**********"
click at [298, 345] on button "Submit" at bounding box center [294, 345] width 43 height 14
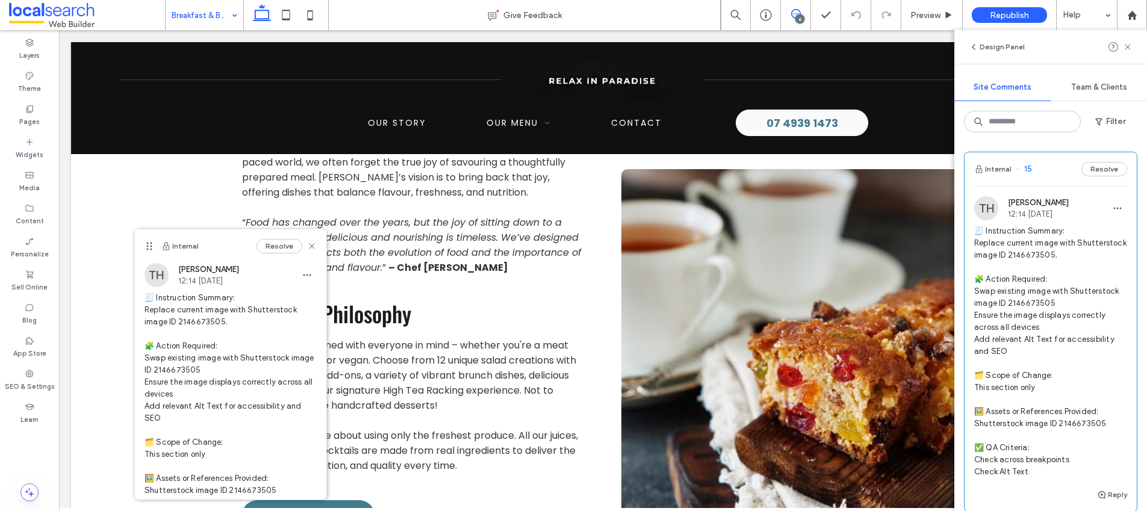
scroll to position [0, 0]
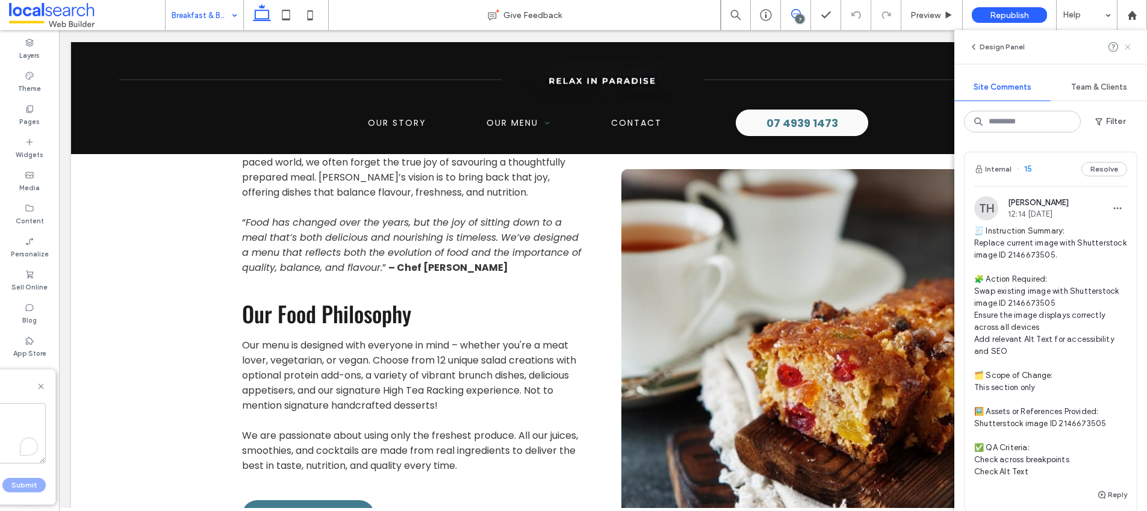
click at [1126, 42] on icon at bounding box center [1128, 47] width 10 height 10
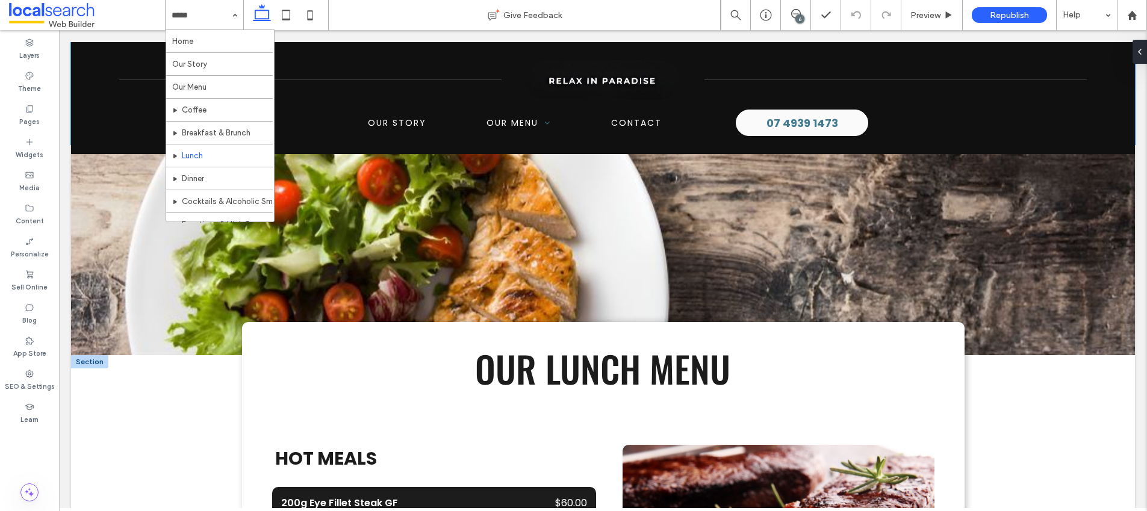
scroll to position [793, 0]
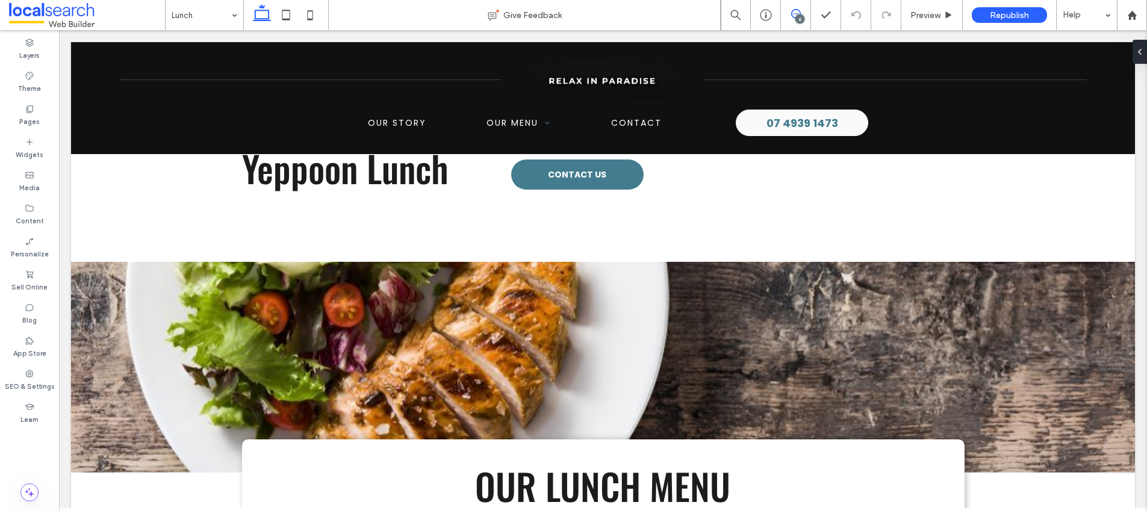
drag, startPoint x: 797, startPoint y: 14, endPoint x: 713, endPoint y: 1, distance: 84.8
click at [797, 14] on icon at bounding box center [796, 14] width 10 height 10
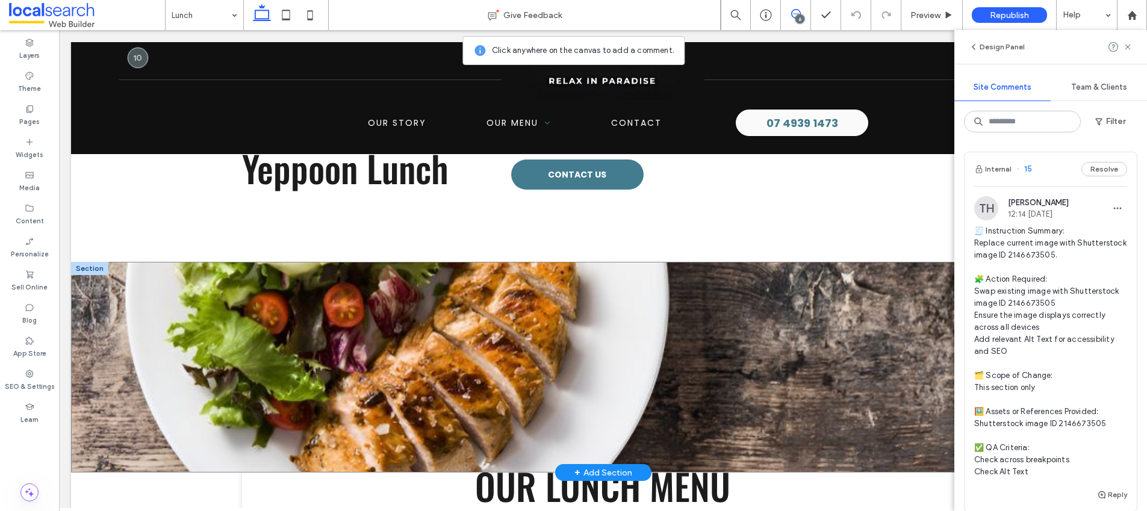
click at [108, 328] on div at bounding box center [603, 367] width 1064 height 211
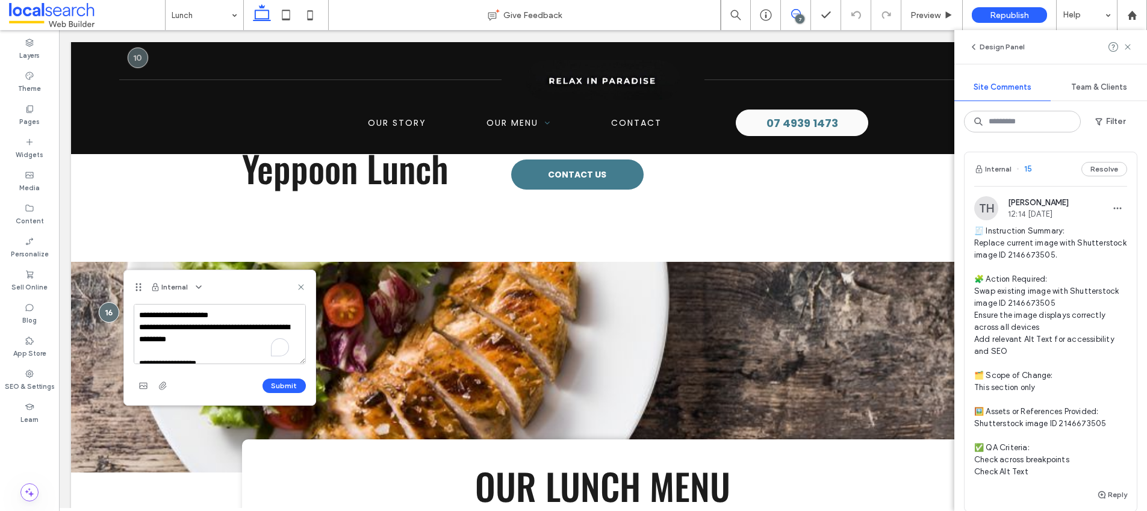
scroll to position [197, 0]
type textarea "**********"
click at [284, 384] on button "Submit" at bounding box center [284, 386] width 43 height 14
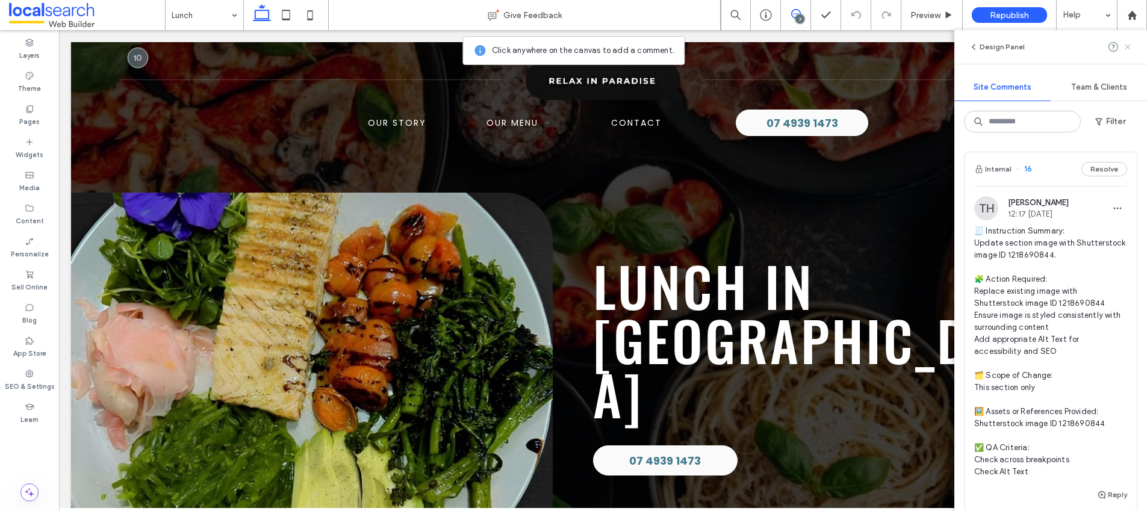
click at [1123, 46] on icon at bounding box center [1128, 47] width 10 height 10
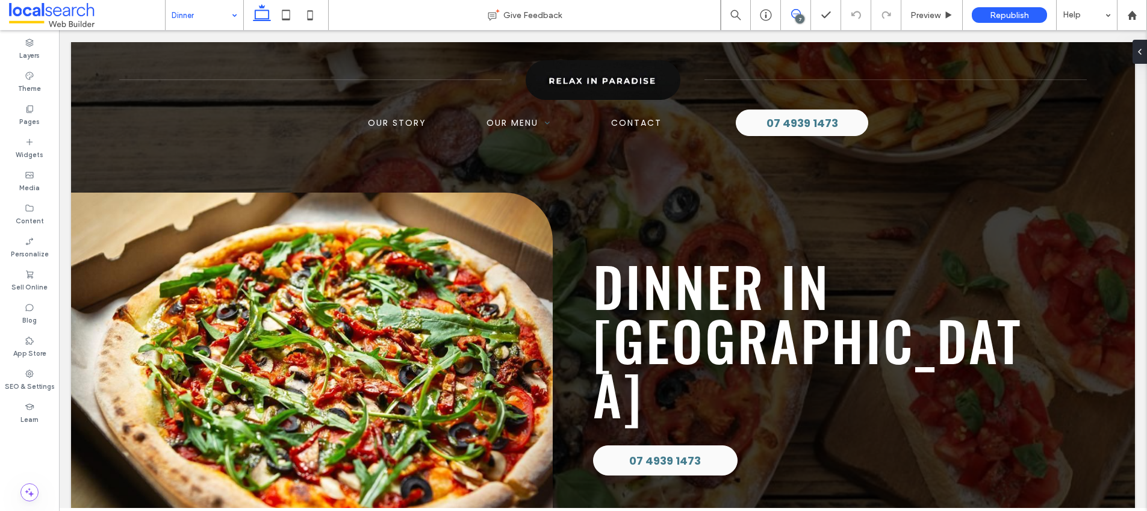
drag, startPoint x: 713, startPoint y: 2, endPoint x: 781, endPoint y: 49, distance: 82.6
click at [792, 17] on icon at bounding box center [796, 14] width 10 height 10
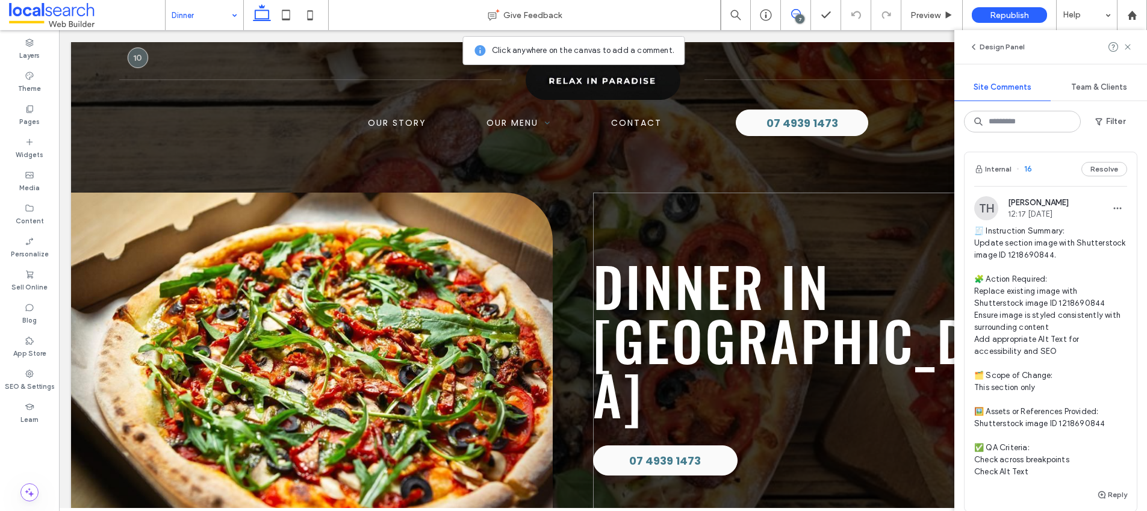
click at [898, 232] on div "Dinner in Yeppoon 07 4939 1473" at bounding box center [834, 373] width 482 height 361
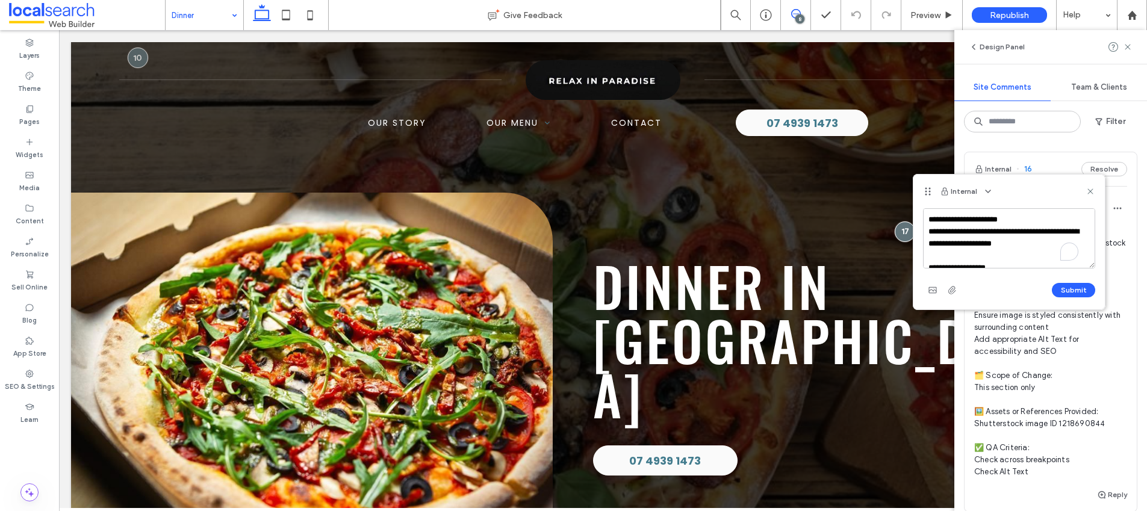
scroll to position [209, 0]
type textarea "**********"
click at [1074, 292] on button "Submit" at bounding box center [1073, 290] width 43 height 14
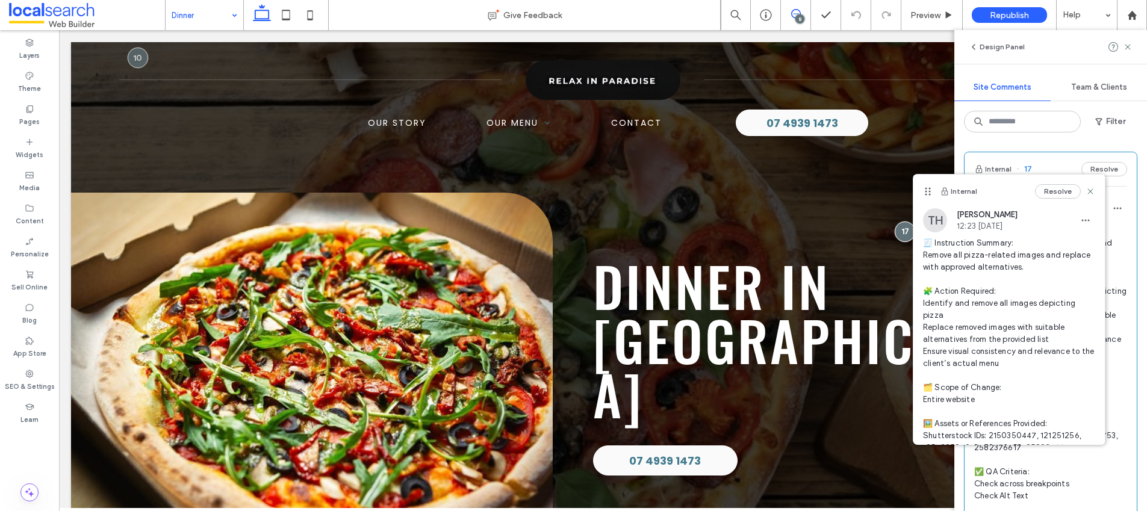
scroll to position [0, 0]
click at [1126, 46] on icon at bounding box center [1128, 47] width 10 height 10
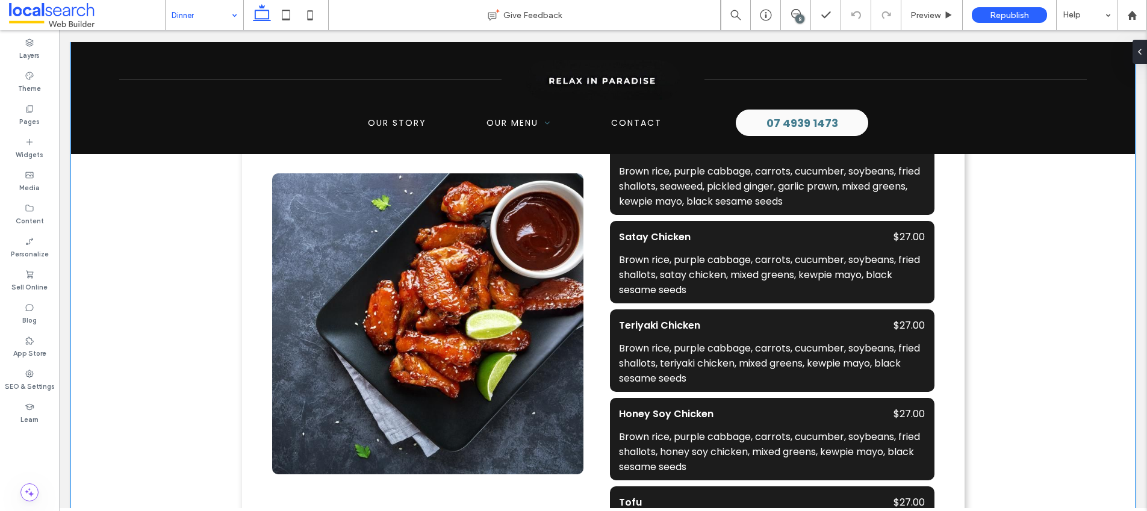
scroll to position [1792, 0]
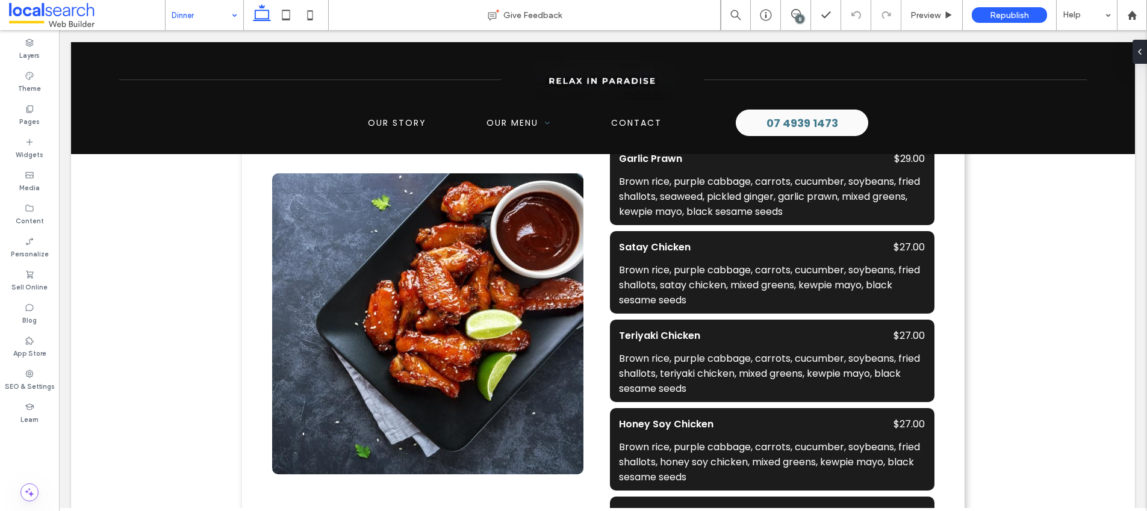
drag, startPoint x: 801, startPoint y: 17, endPoint x: 657, endPoint y: 30, distance: 145.1
click at [801, 17] on div "8" at bounding box center [800, 18] width 9 height 9
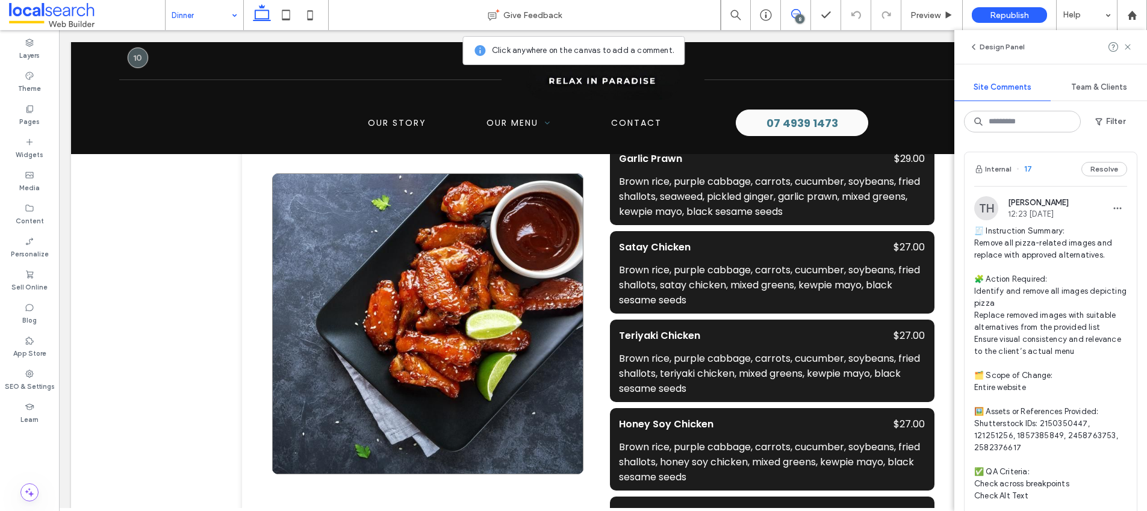
click at [303, 244] on link at bounding box center [428, 323] width 312 height 301
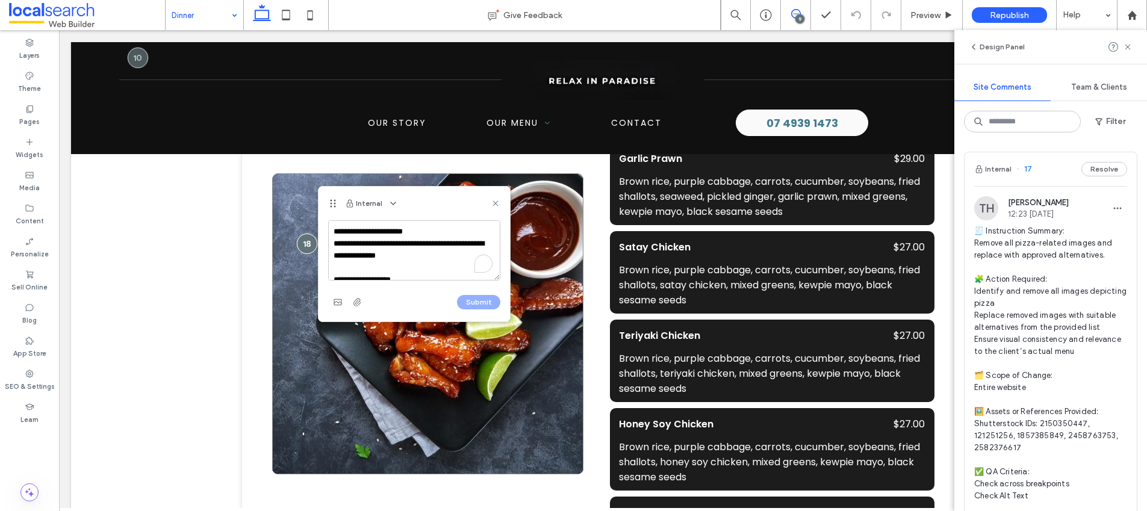
scroll to position [197, 0]
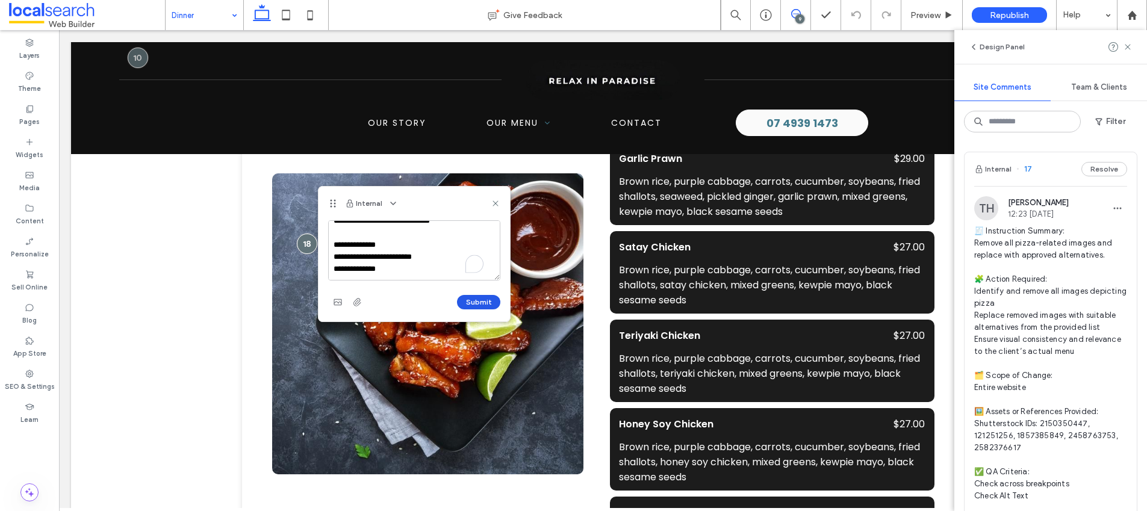
type textarea "**********"
click at [475, 299] on button "Submit" at bounding box center [478, 302] width 43 height 14
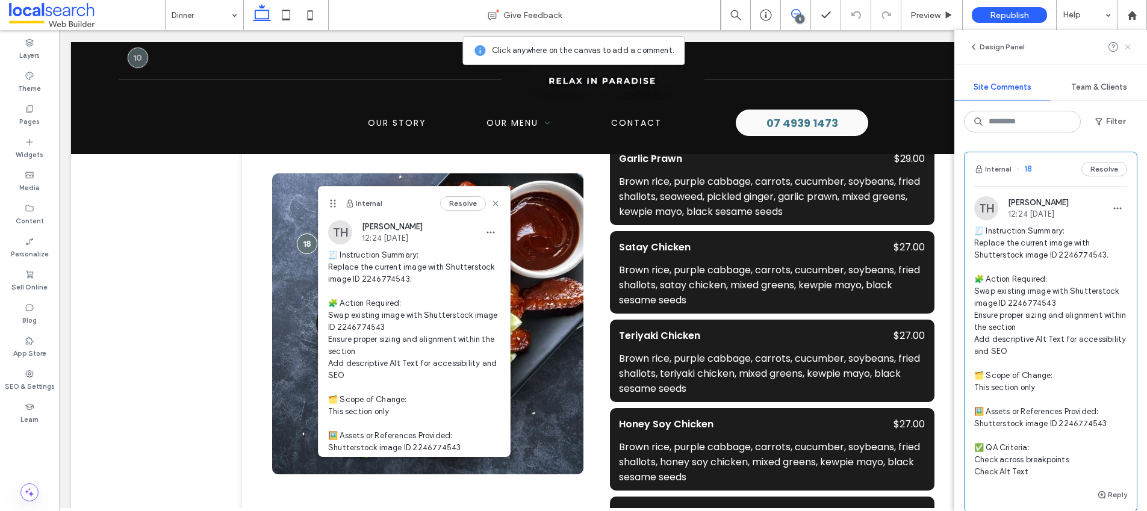
click at [1125, 50] on icon at bounding box center [1128, 47] width 10 height 10
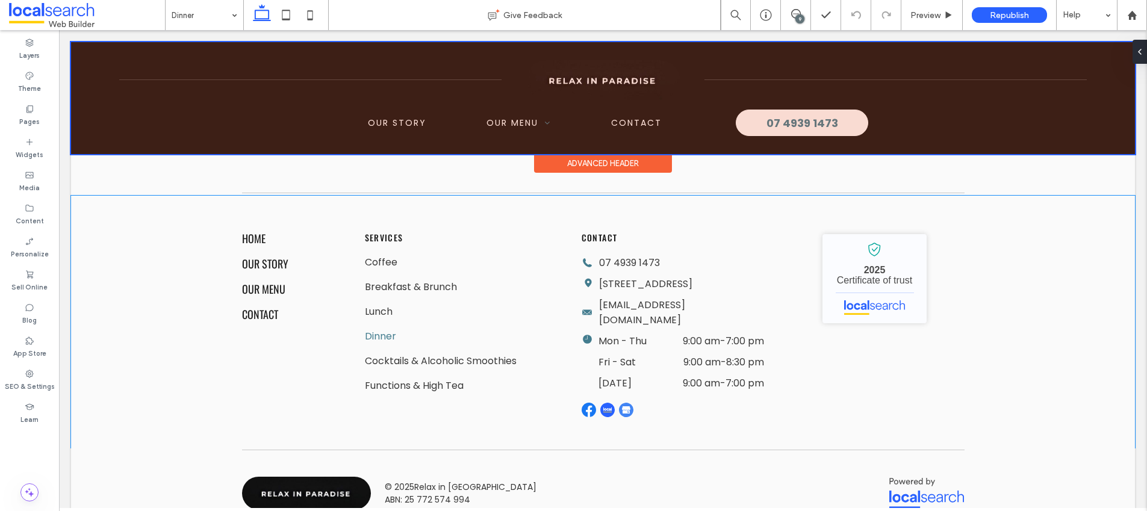
scroll to position [5507, 0]
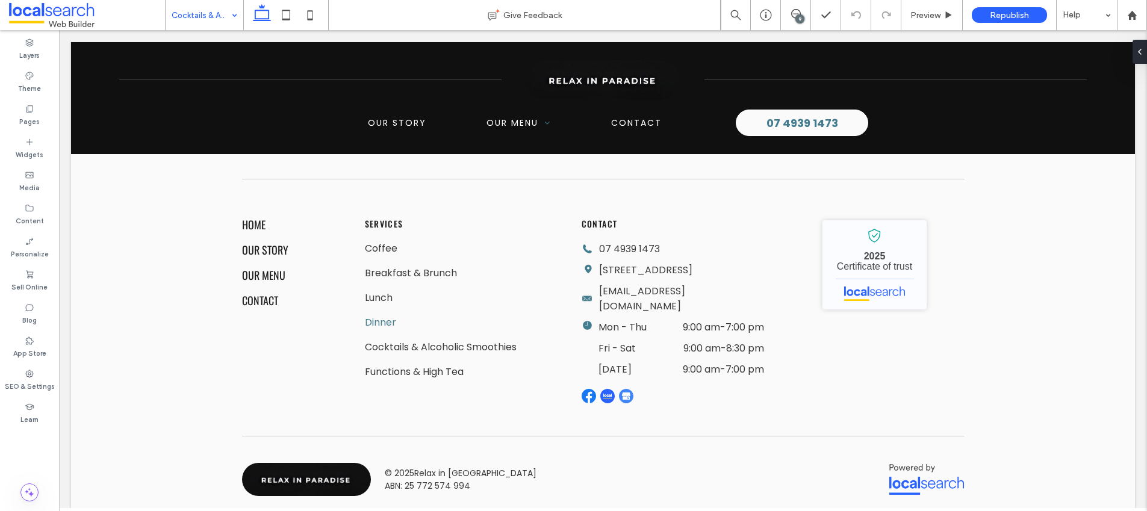
click at [798, 16] on div "9" at bounding box center [800, 18] width 9 height 9
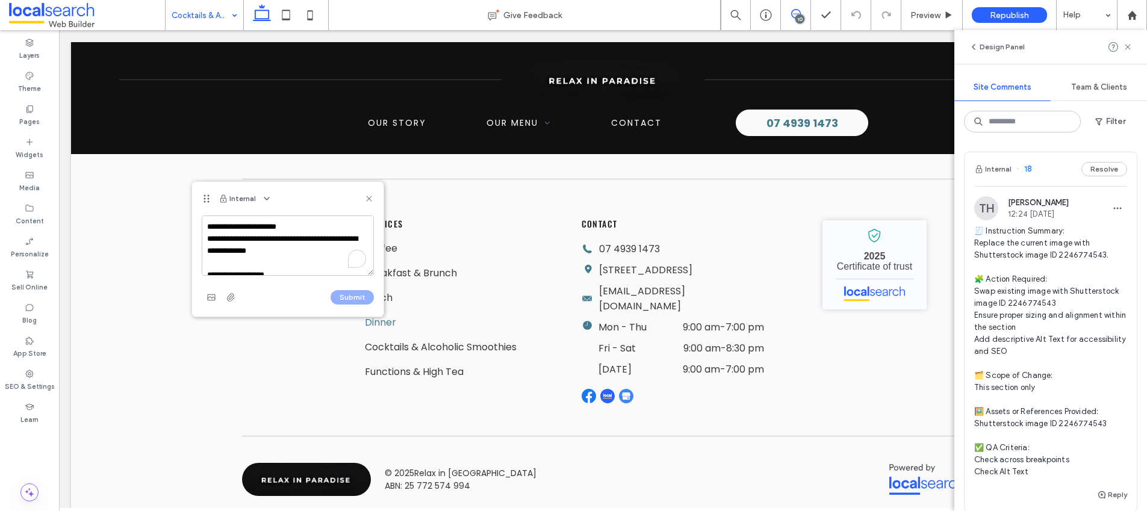
scroll to position [197, 0]
type textarea "**********"
click at [340, 296] on button "Submit" at bounding box center [352, 297] width 43 height 14
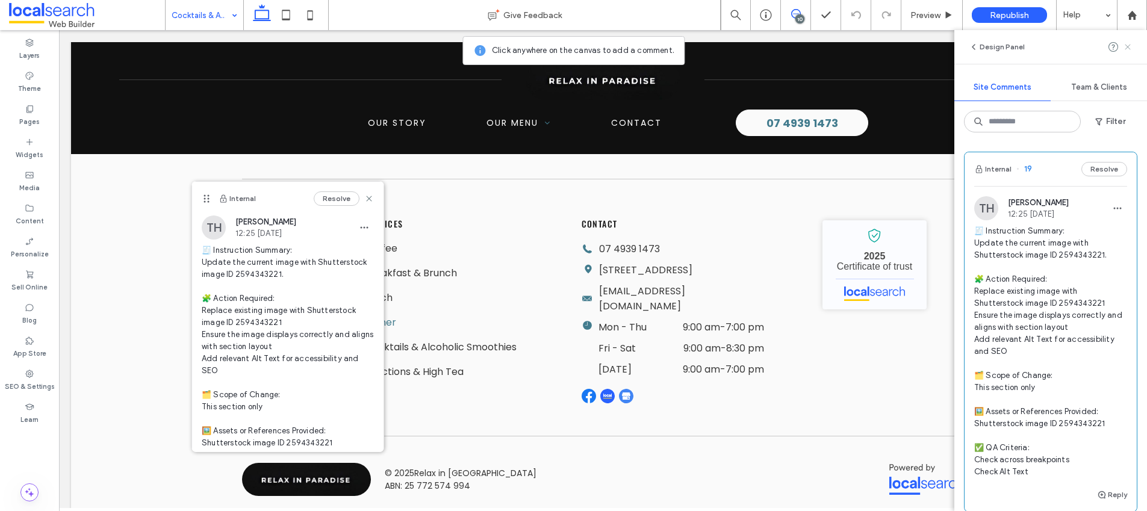
click at [1132, 45] on icon at bounding box center [1128, 47] width 10 height 10
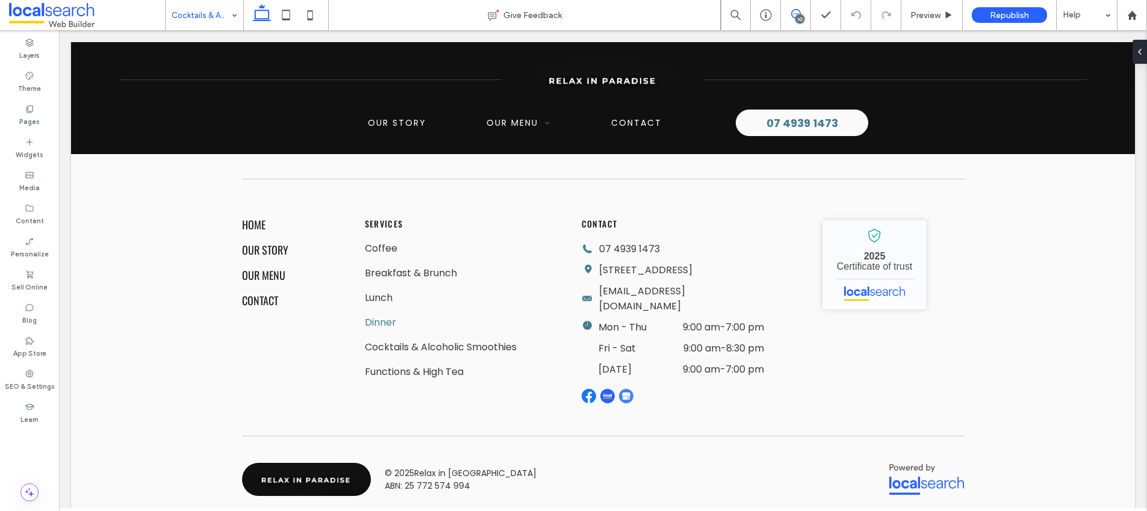
click at [793, 12] on icon at bounding box center [796, 14] width 10 height 10
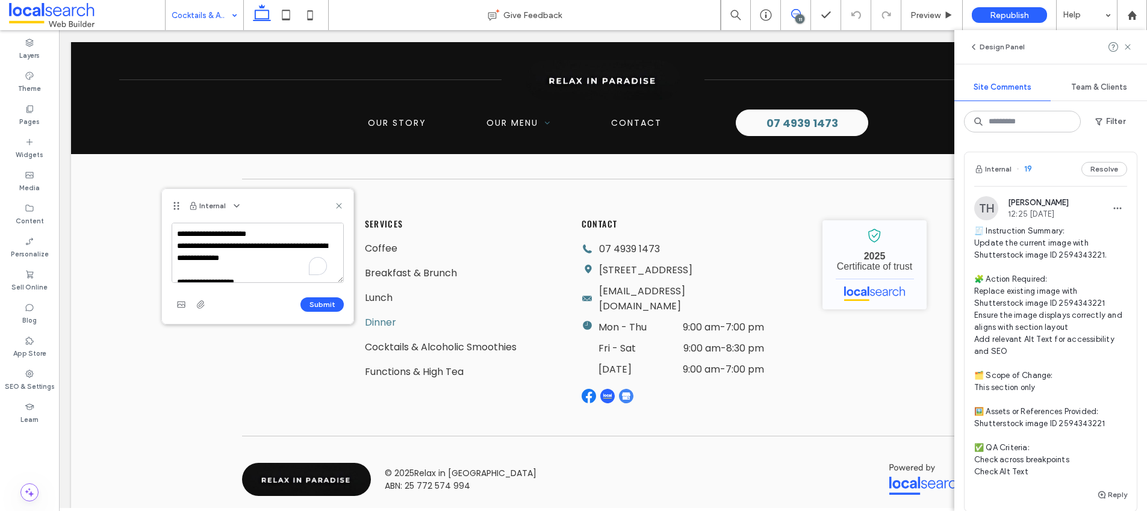
scroll to position [197, 0]
type textarea "**********"
click at [319, 301] on button "Submit" at bounding box center [322, 305] width 43 height 14
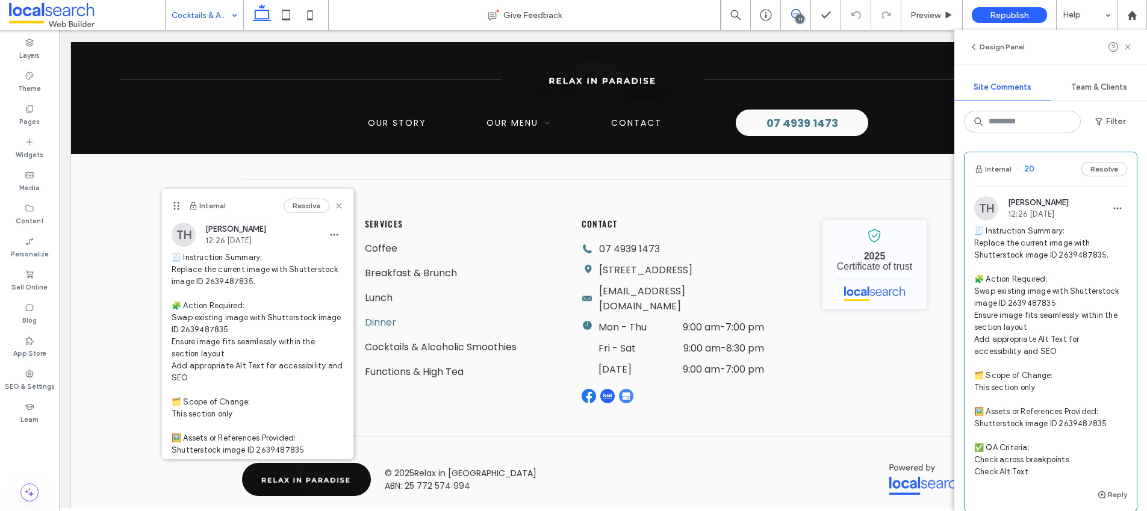
scroll to position [0, 0]
click at [1131, 45] on icon at bounding box center [1128, 47] width 10 height 10
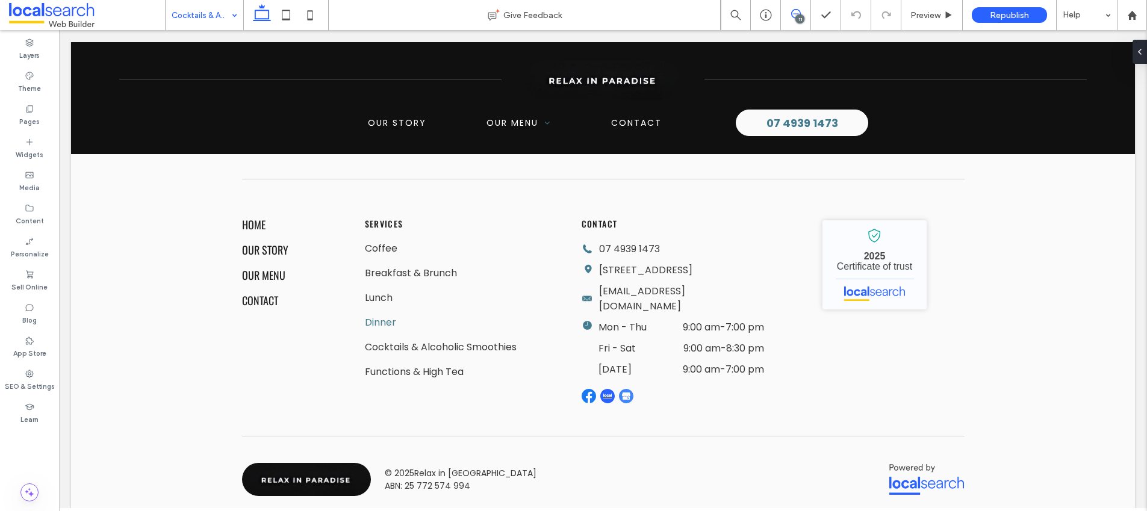
click at [792, 12] on use at bounding box center [796, 14] width 10 height 10
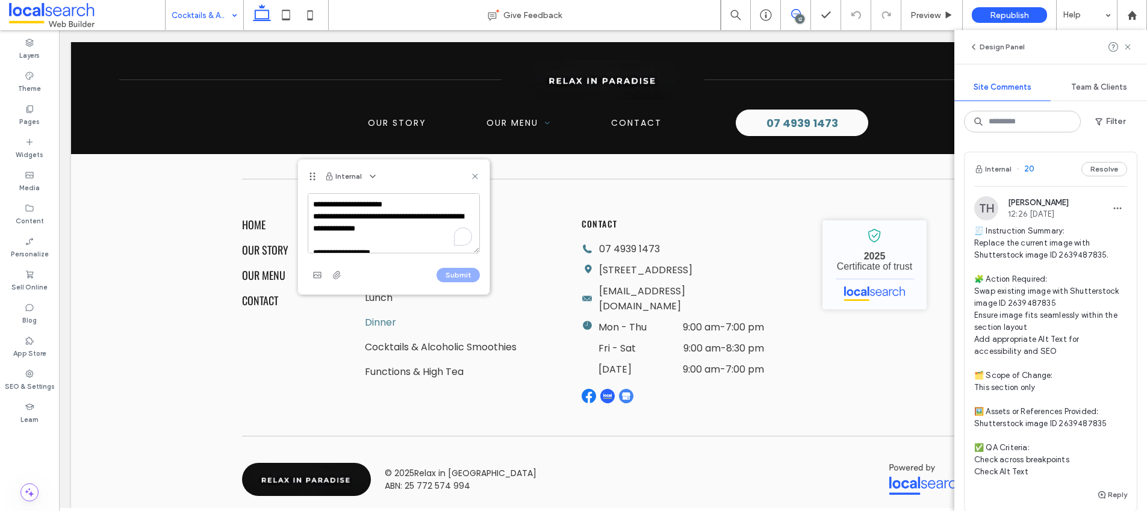
scroll to position [197, 0]
type textarea "**********"
click at [452, 276] on button "Submit" at bounding box center [458, 275] width 43 height 14
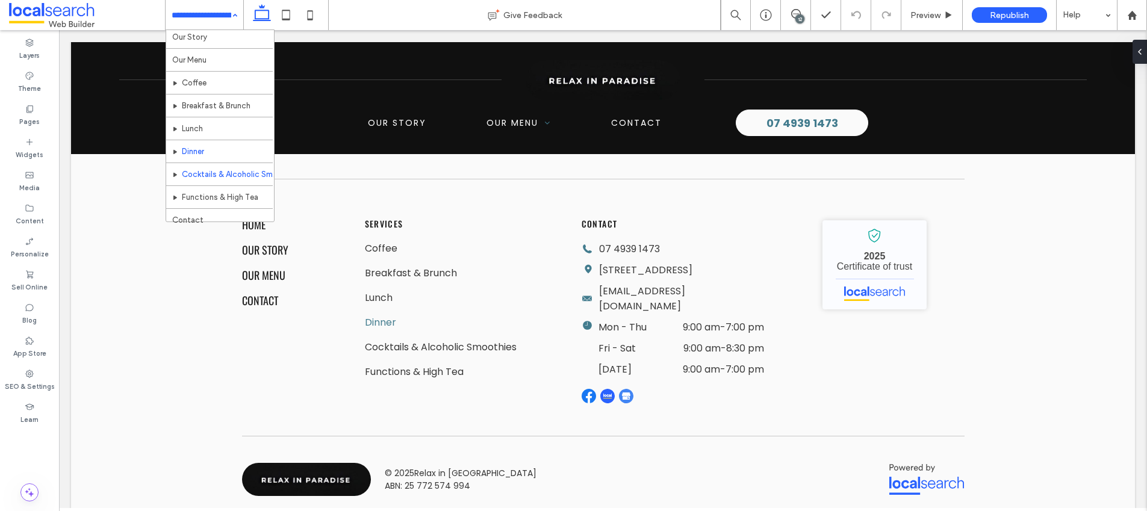
scroll to position [36, 0]
click at [199, 20] on input at bounding box center [202, 15] width 60 height 30
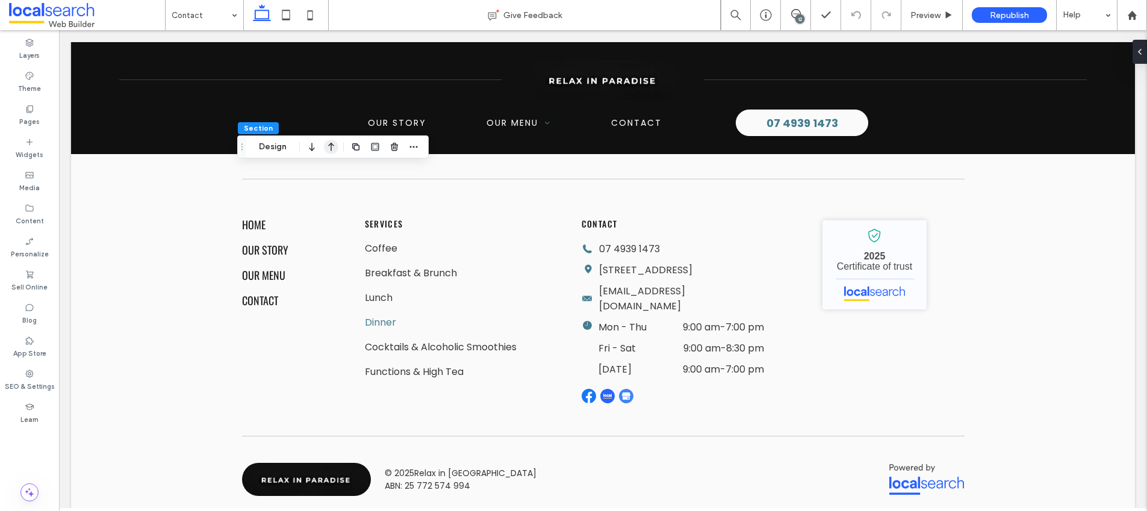
click at [337, 148] on icon "button" at bounding box center [331, 147] width 14 height 22
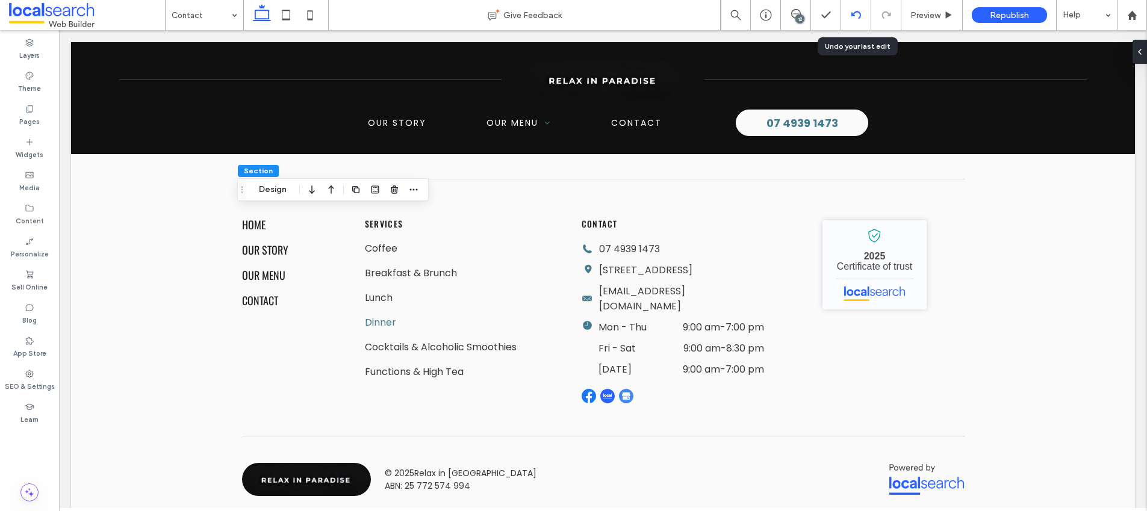
click at [846, 16] on div at bounding box center [856, 15] width 30 height 10
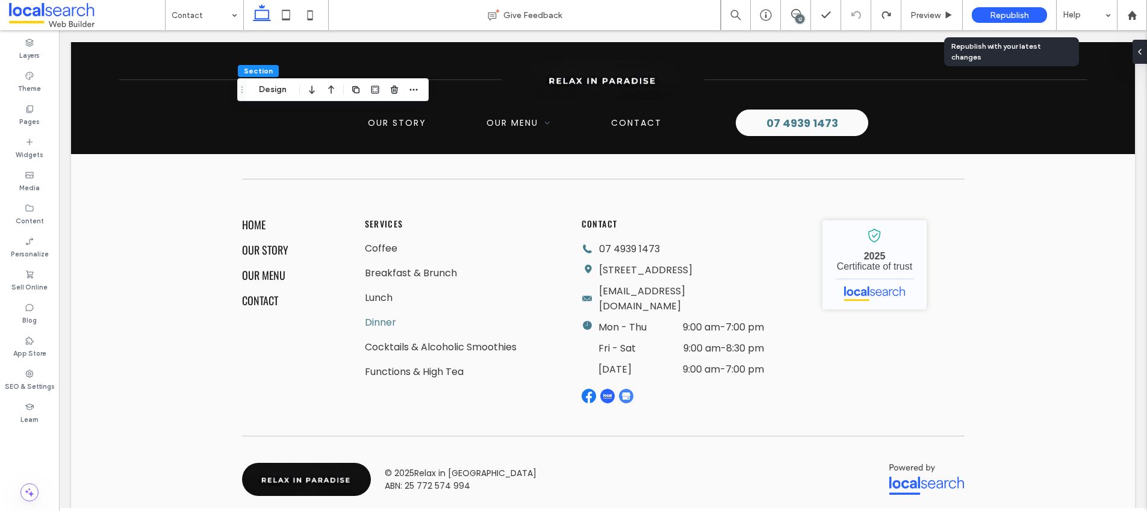
click at [1005, 16] on span "Republish" at bounding box center [1009, 15] width 39 height 10
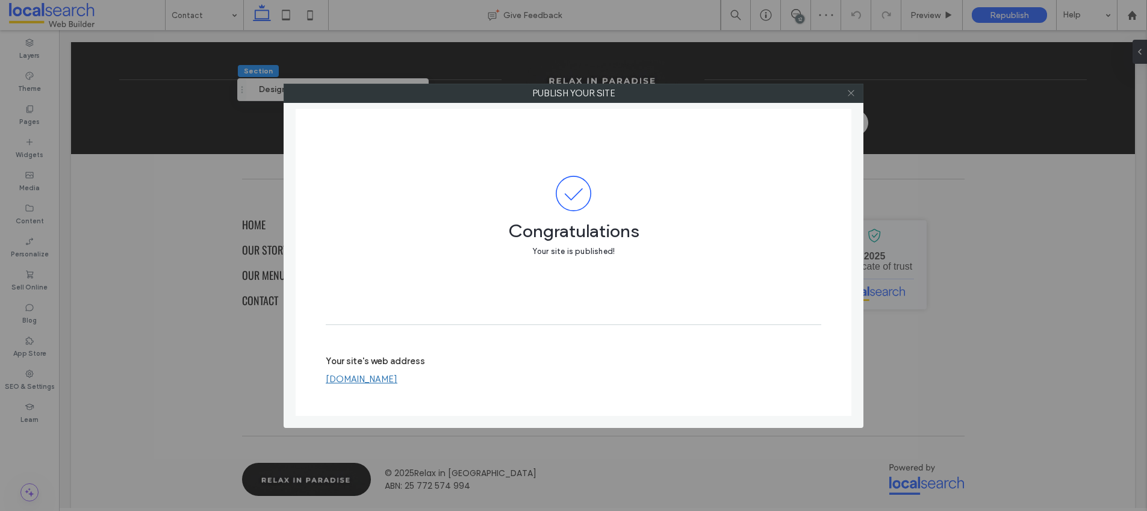
click at [854, 89] on icon at bounding box center [851, 93] width 9 height 9
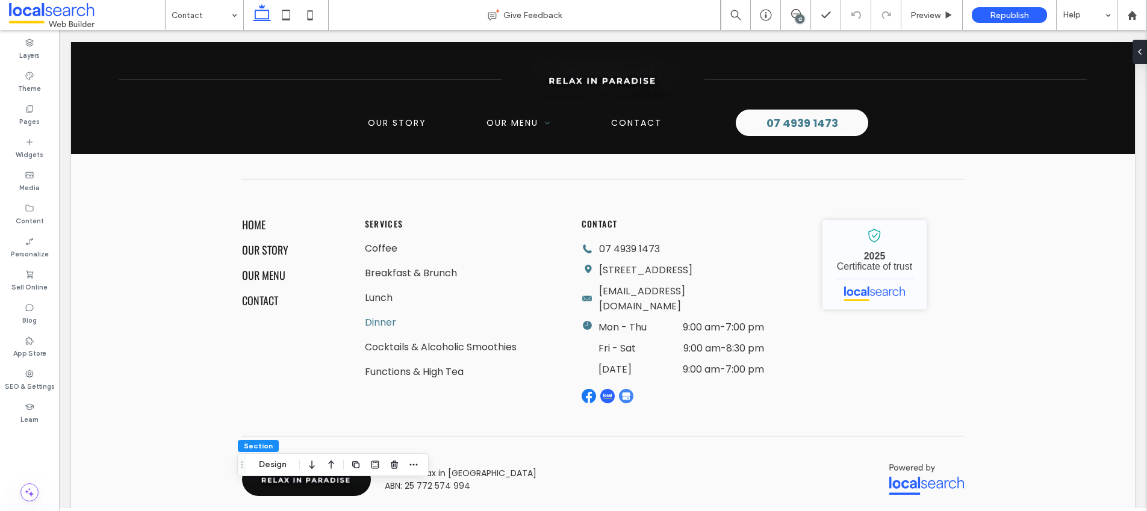
click at [798, 16] on div "12" at bounding box center [800, 18] width 9 height 9
drag, startPoint x: 800, startPoint y: 14, endPoint x: 808, endPoint y: 26, distance: 13.9
click at [800, 14] on div "12" at bounding box center [800, 18] width 9 height 9
